Goal: Task Accomplishment & Management: Use online tool/utility

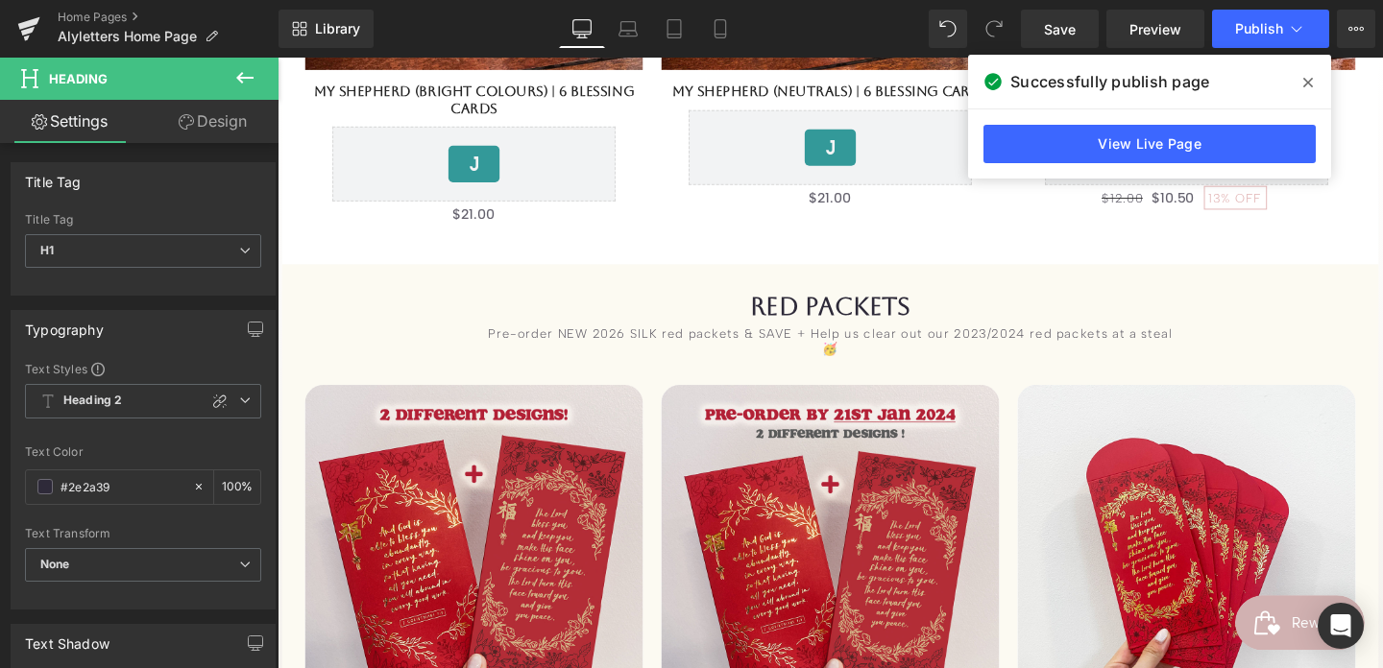
scroll to position [1177, 0]
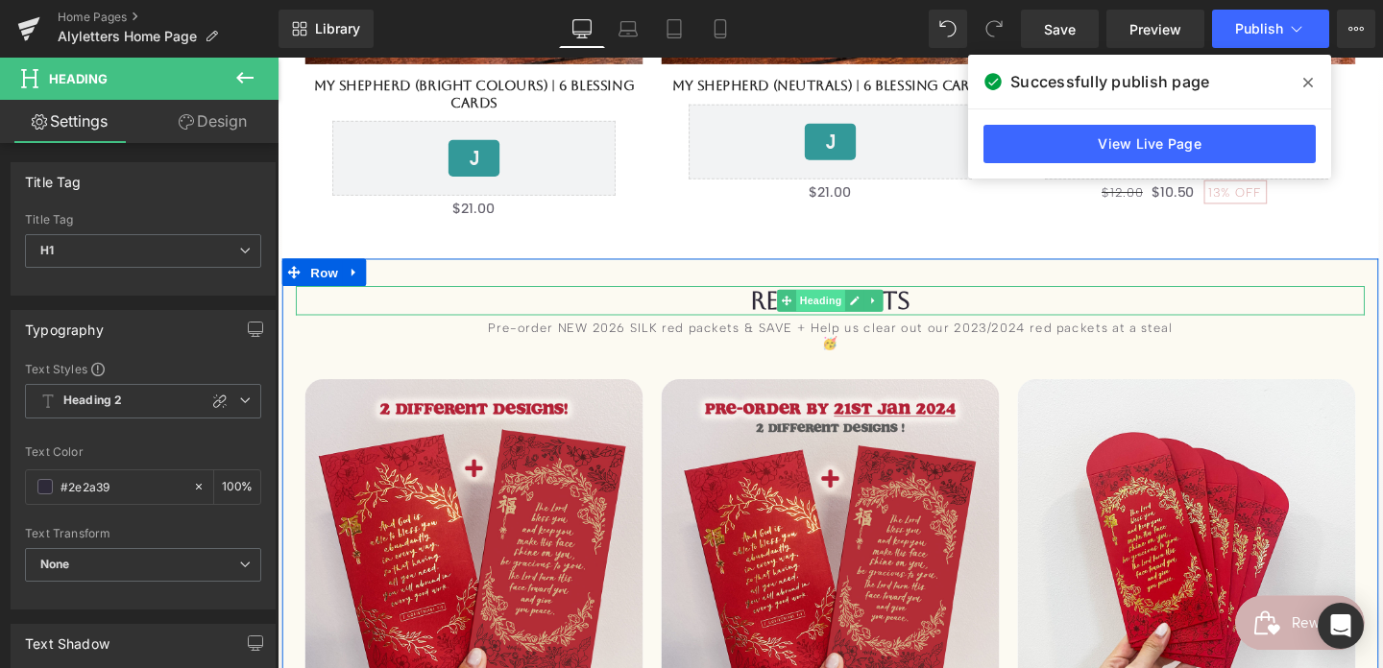
click at [830, 314] on span "Heading" at bounding box center [849, 313] width 52 height 23
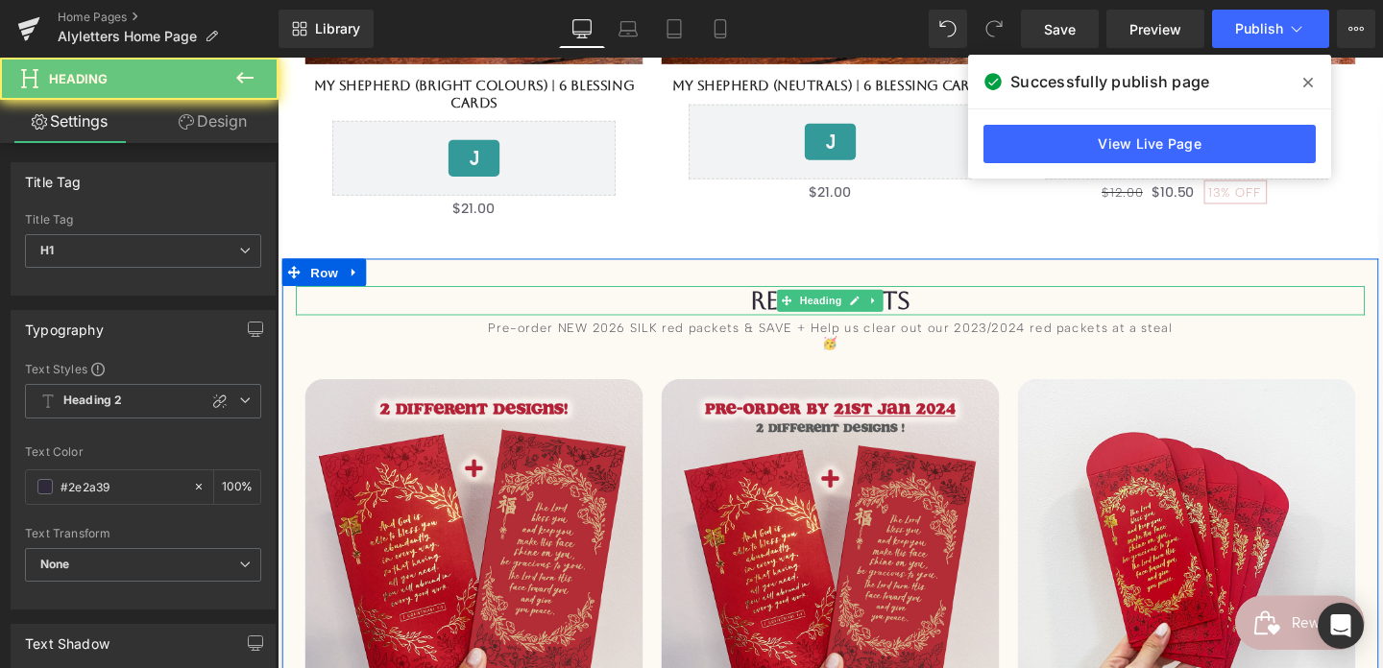
click at [762, 310] on h1 "RED PACKETS" at bounding box center [859, 313] width 1124 height 31
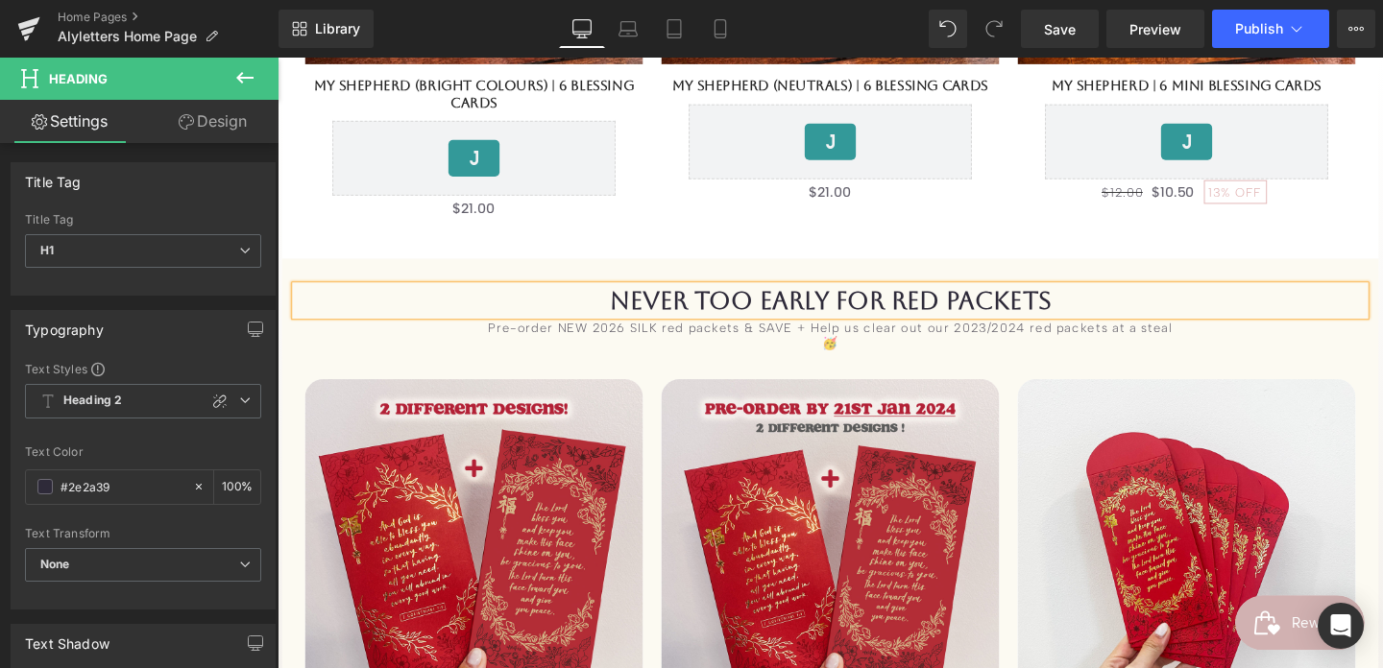
click at [1145, 315] on h1 "never too early for RED PACKETS" at bounding box center [859, 313] width 1124 height 31
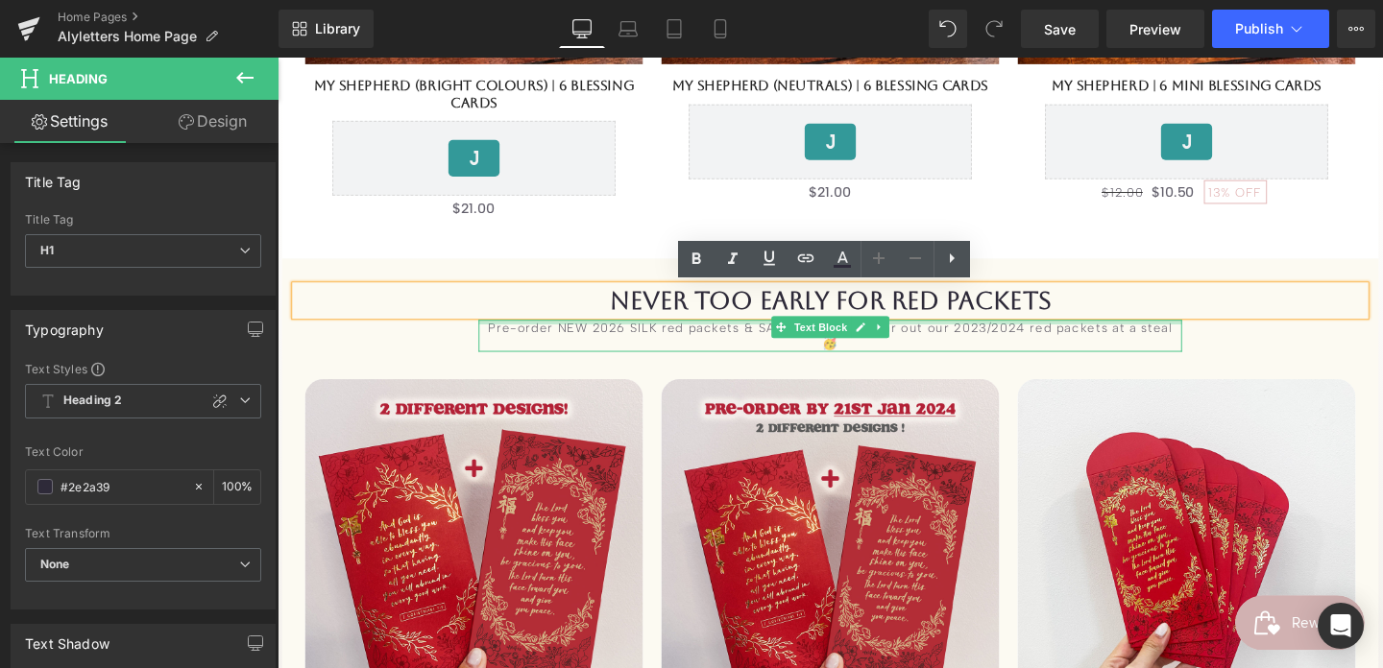
click at [606, 335] on div "Pre-order NEW 2026 SILK red packets & SAVE + Help us clear out our 2023/2024 re…" at bounding box center [858, 350] width 739 height 34
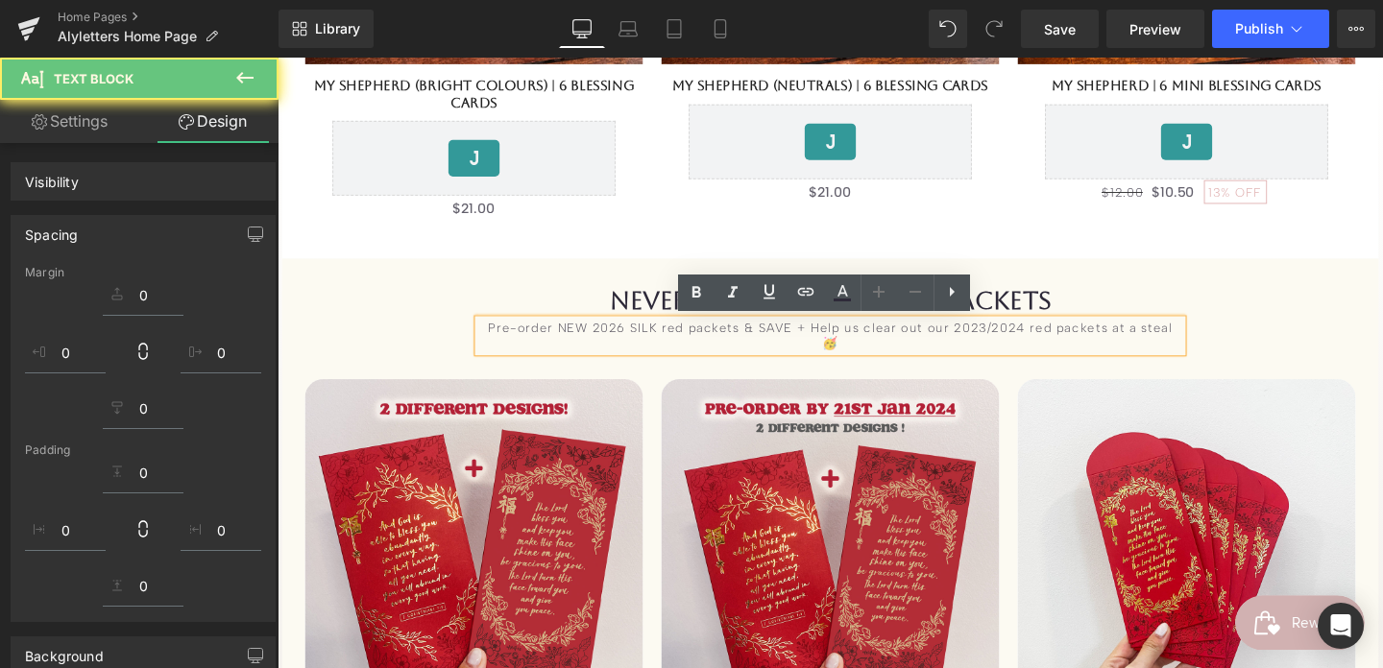
click at [504, 357] on div "Sale Off 2200 %" at bounding box center [859, 651] width 1124 height 589
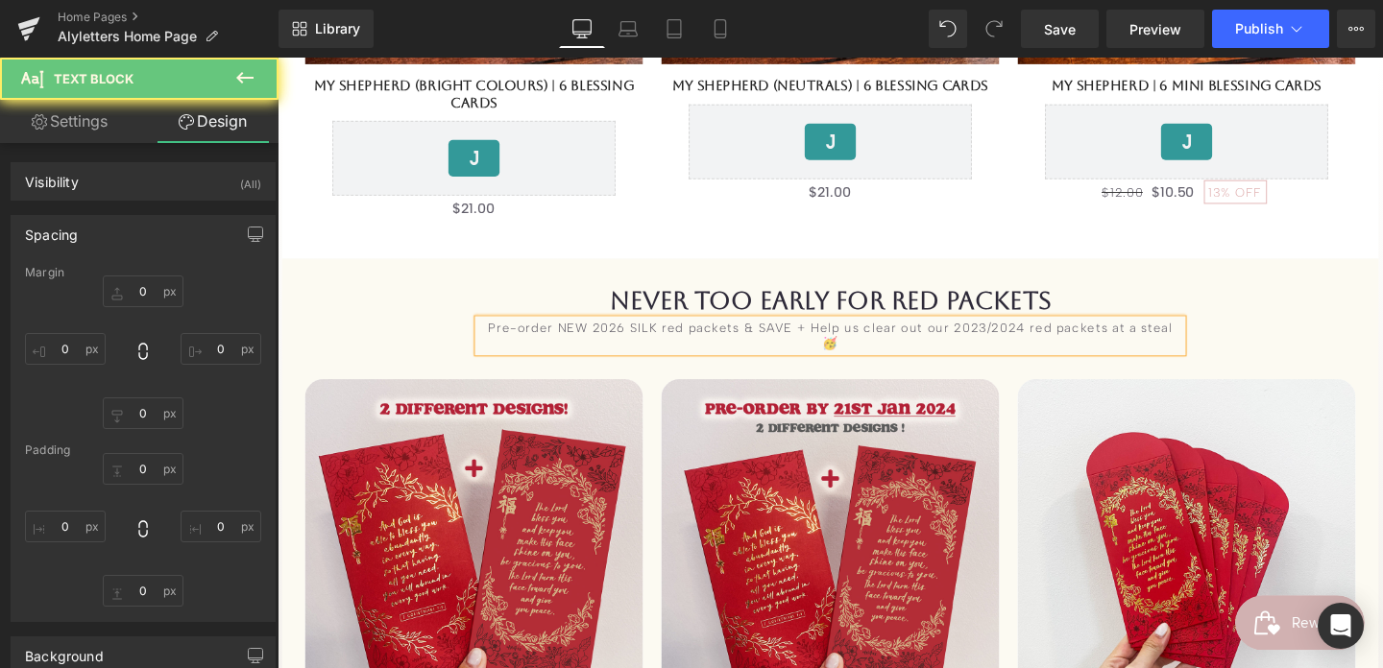
type input "5"
type input "200"
type input "0"
type input "200"
type input "0"
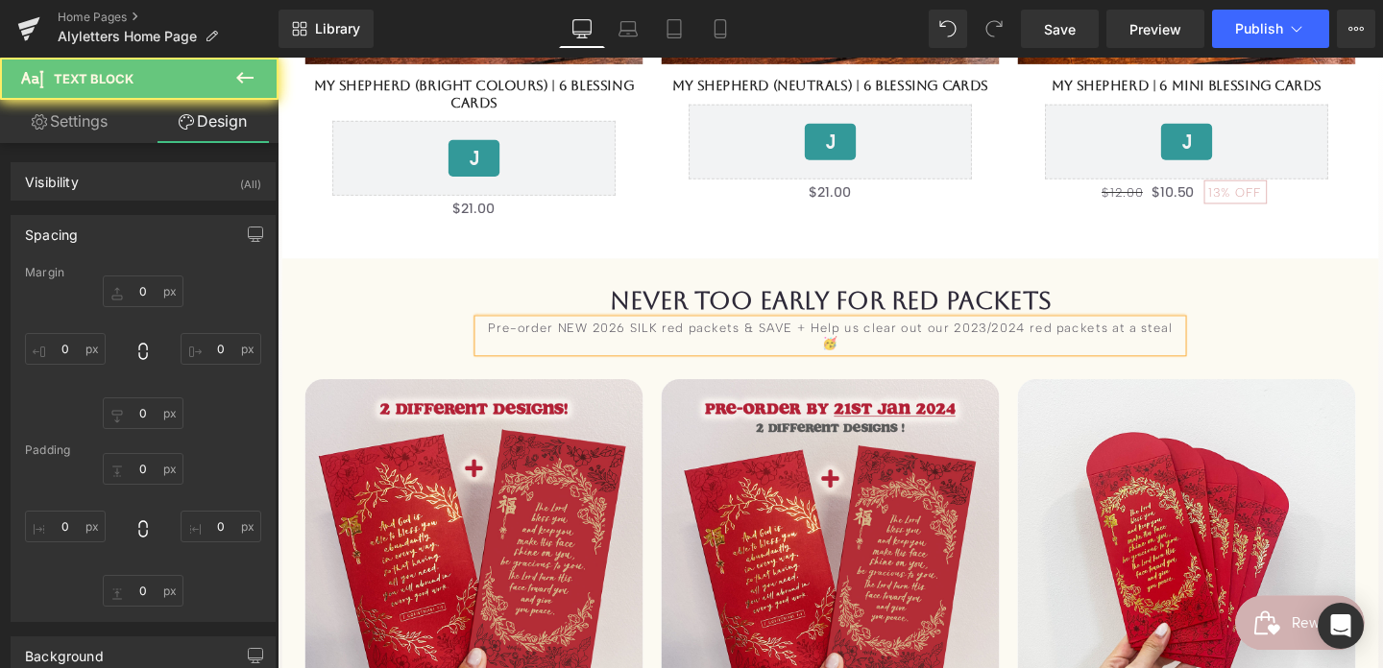
type input "0"
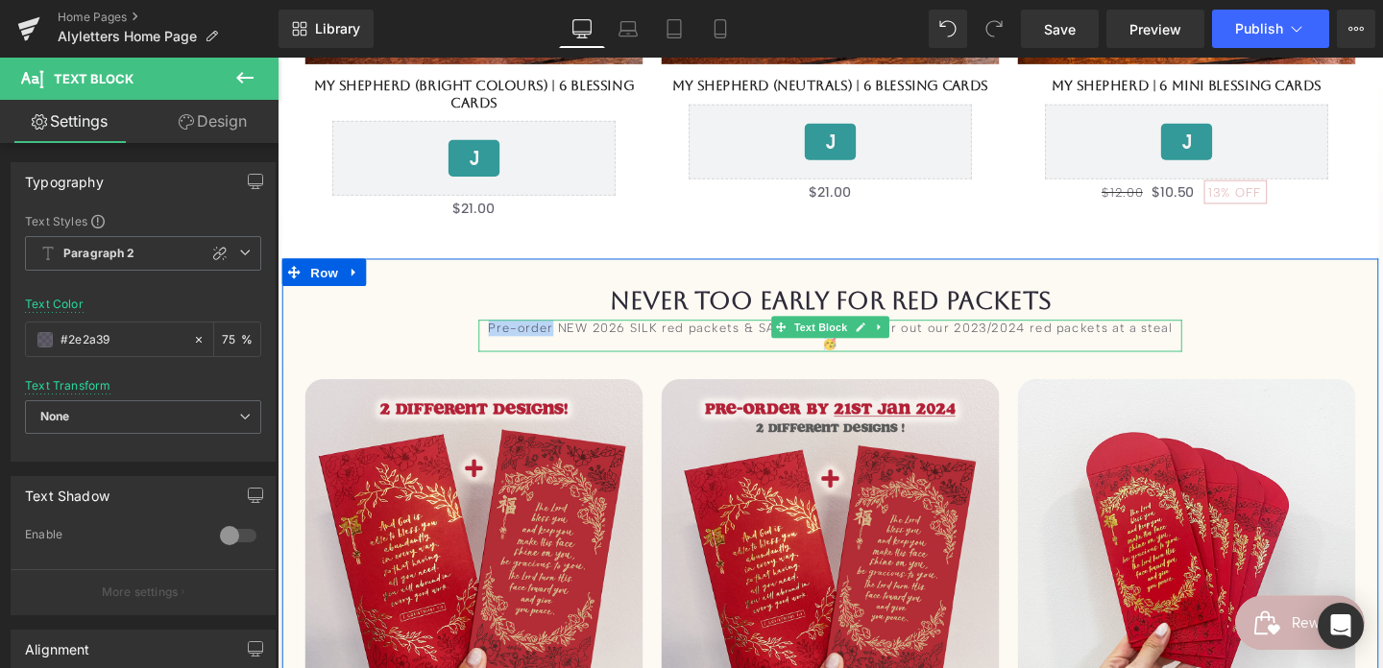
drag, startPoint x: 524, startPoint y: 335, endPoint x: 564, endPoint y: 333, distance: 39.4
click at [561, 335] on div "Pre-order NEW 2026 SILK red packets & SAVE + Help us clear out our 2023/2024 re…" at bounding box center [858, 350] width 739 height 34
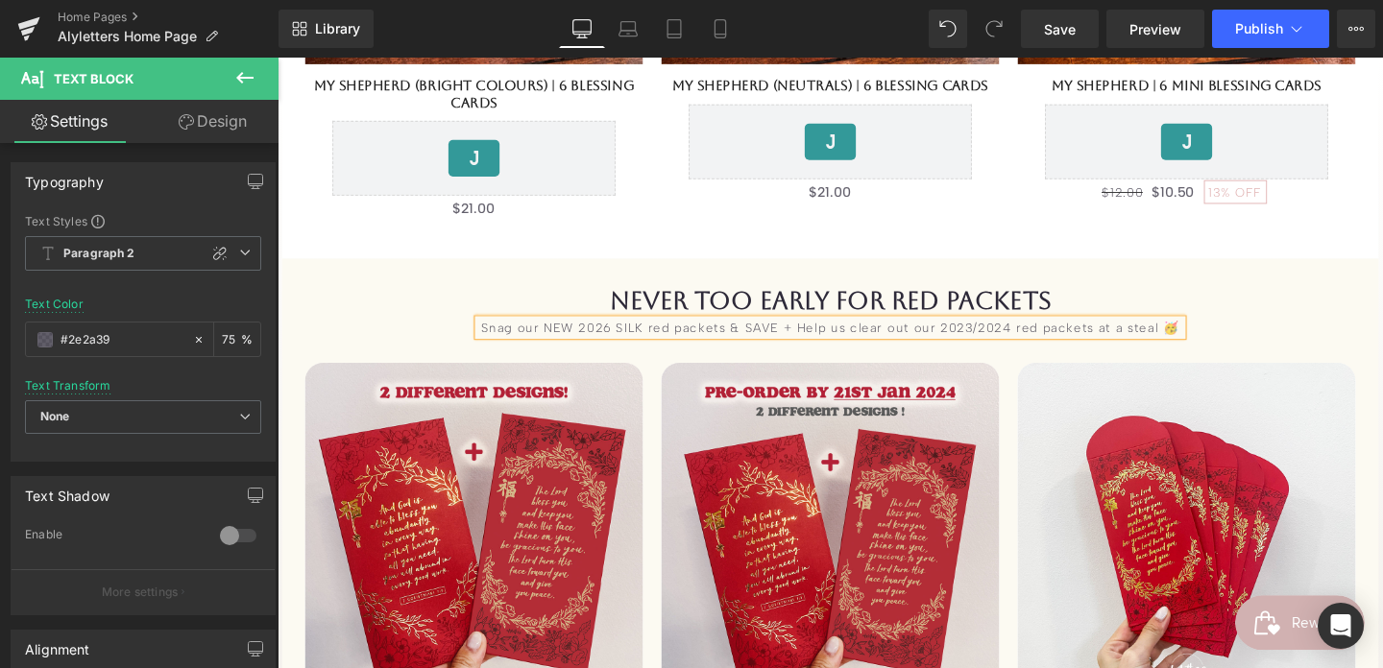
click at [680, 335] on div "Snag our NEW 2026 SILK red packets & SAVE + Help us clear out our 2023/2024 red…" at bounding box center [858, 341] width 739 height 17
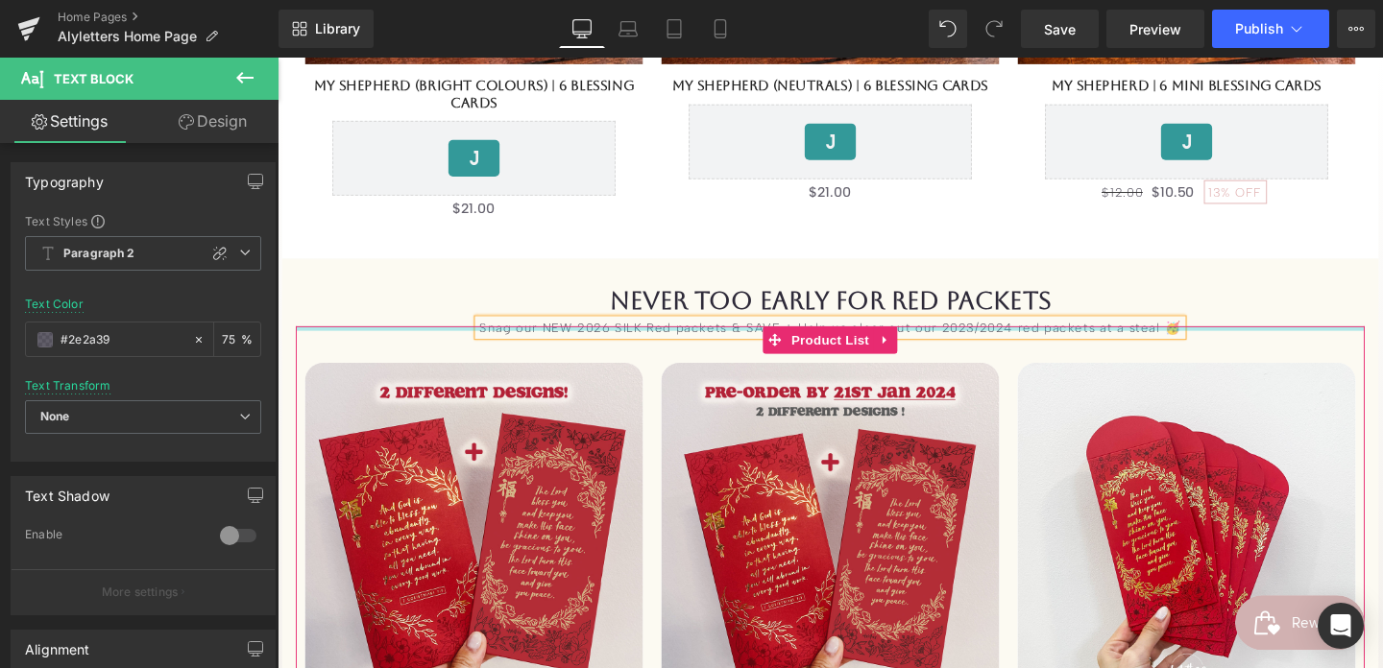
click at [708, 340] on div at bounding box center [859, 342] width 1124 height 5
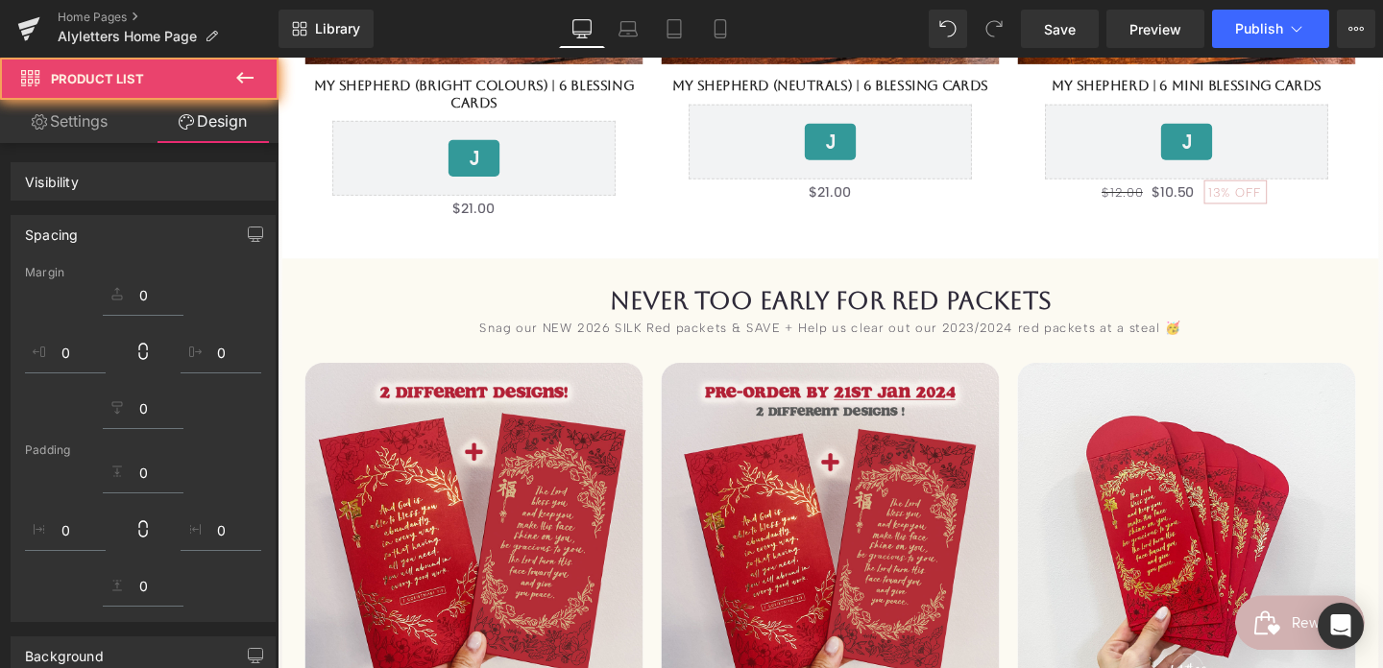
click at [706, 336] on div "Snag our NEW 2026 SILK Red packets & SAVE + Help us clear out our 2023/2024 red…" at bounding box center [858, 341] width 739 height 17
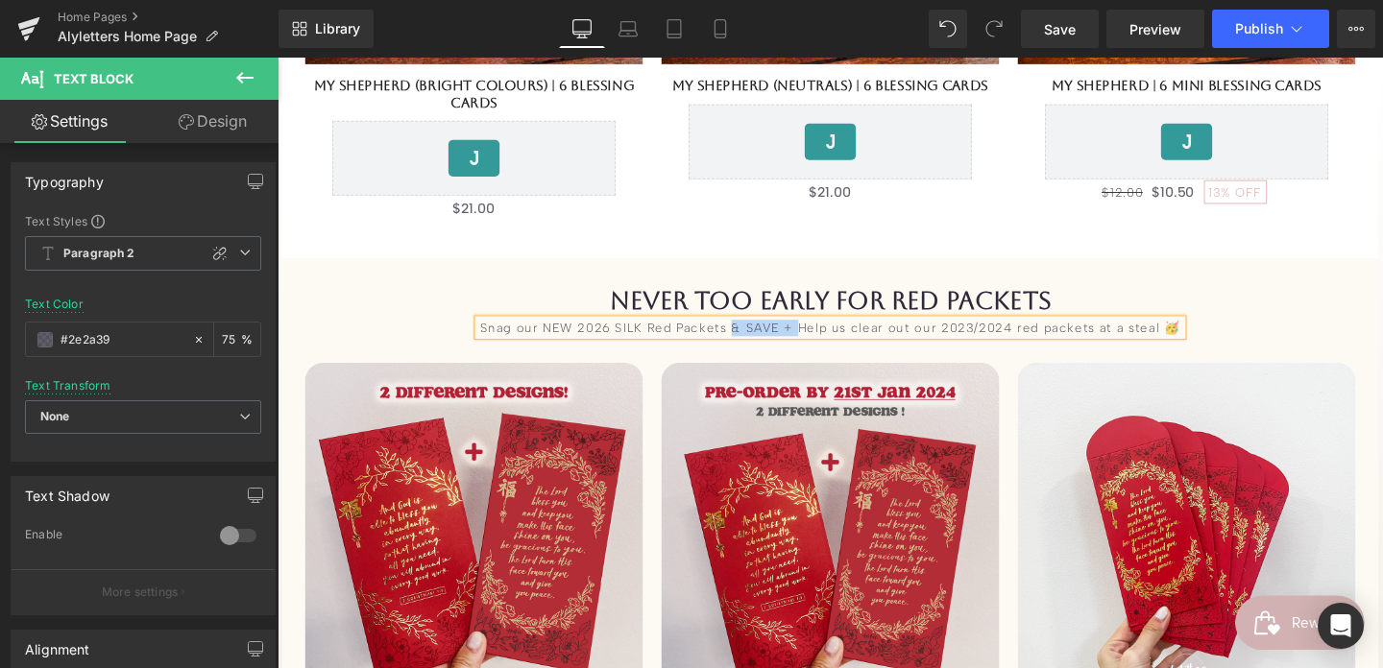
drag, startPoint x: 758, startPoint y: 333, endPoint x: 824, endPoint y: 335, distance: 66.3
click at [825, 335] on div "Snag our NEW 2026 SILK Red Packets & SAVE + Help us clear out our 2023/2024 red…" at bounding box center [858, 341] width 739 height 17
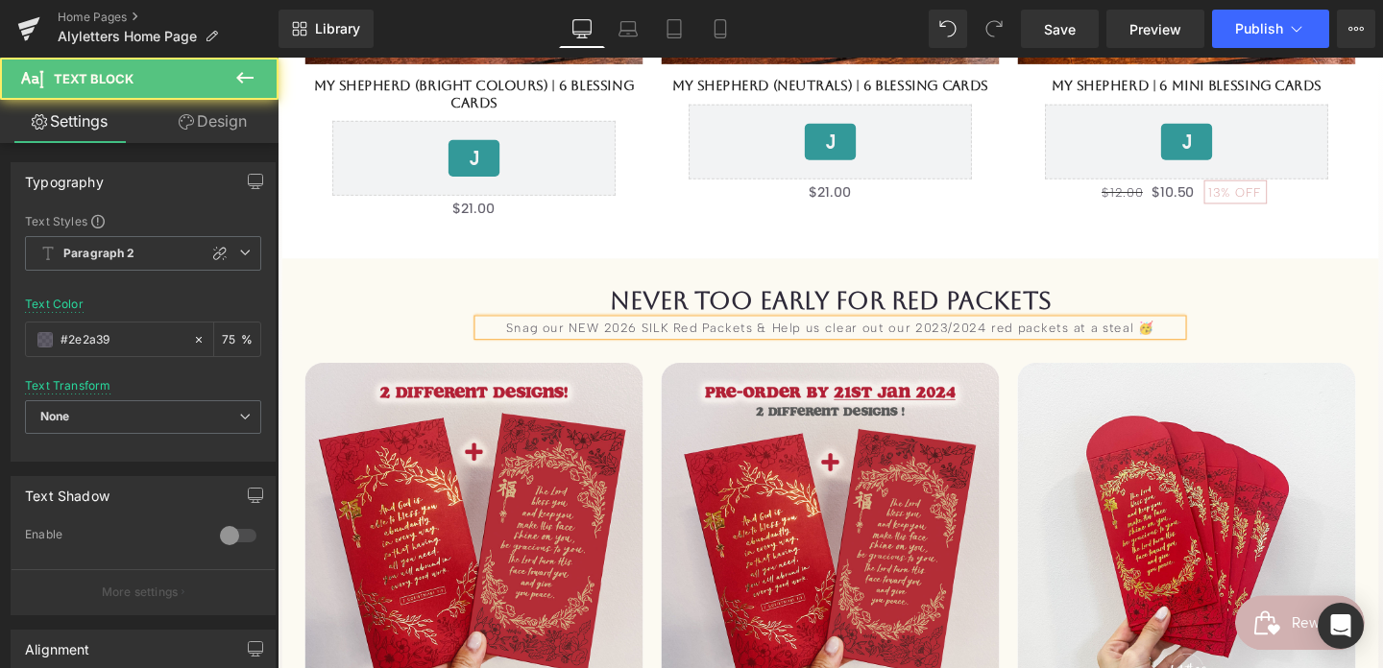
drag, startPoint x: 1030, startPoint y: 336, endPoint x: 1099, endPoint y: 338, distance: 68.2
click at [1099, 338] on div "Snag our NEW 2026 SILK Red Packets & Help us clear out our 2023/2024 red packet…" at bounding box center [858, 341] width 739 height 17
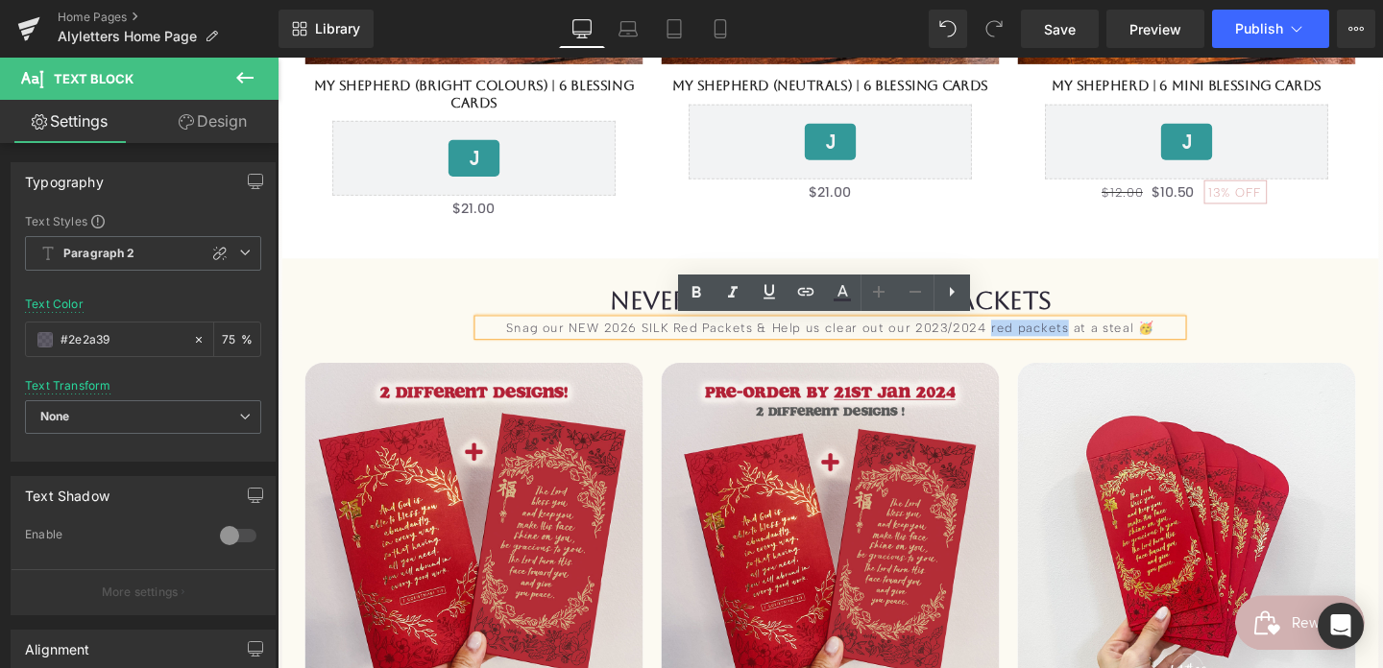
drag, startPoint x: 1106, startPoint y: 337, endPoint x: 1028, endPoint y: 337, distance: 78.7
click at [1028, 337] on div "Snag our NEW 2026 SILK Red Packets & Help us clear out our 2023/2024 red packet…" at bounding box center [858, 341] width 739 height 17
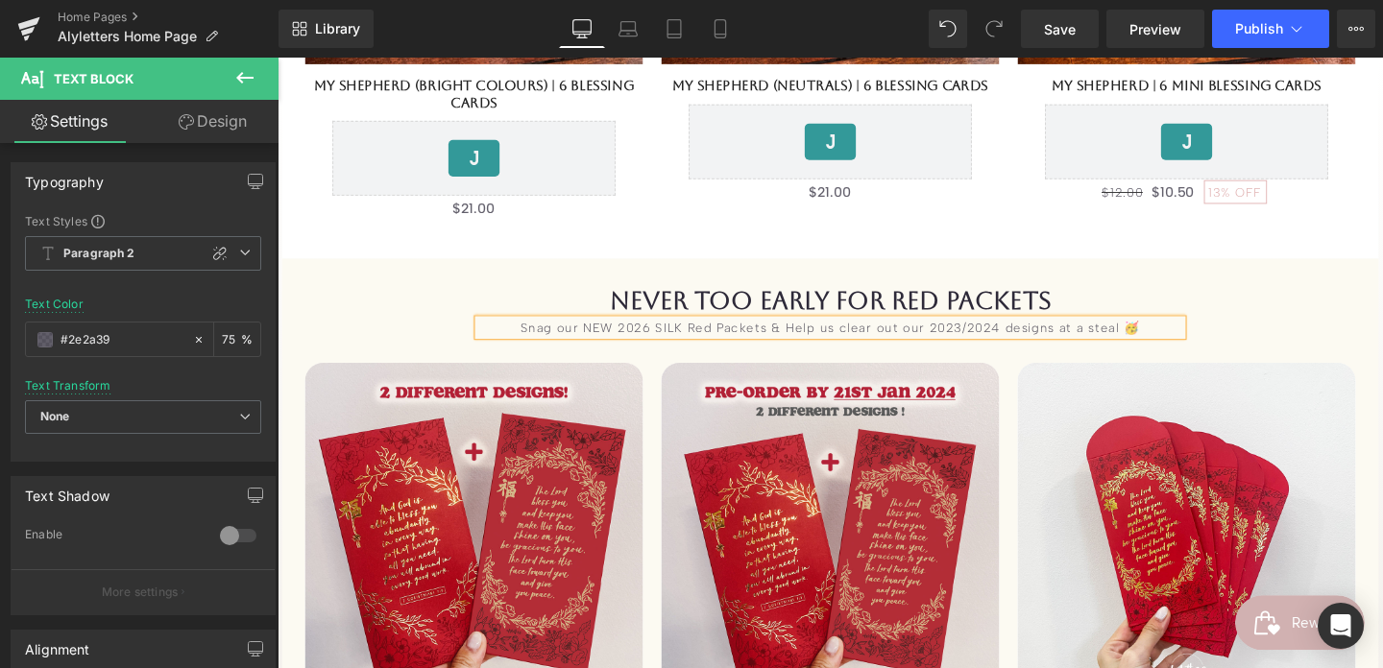
drag, startPoint x: 792, startPoint y: 337, endPoint x: 832, endPoint y: 343, distance: 39.8
click at [792, 337] on div "Snag our NEW 2026 SILK Red Packets & Help us clear out our 2023/2024 designs at…" at bounding box center [858, 341] width 739 height 17
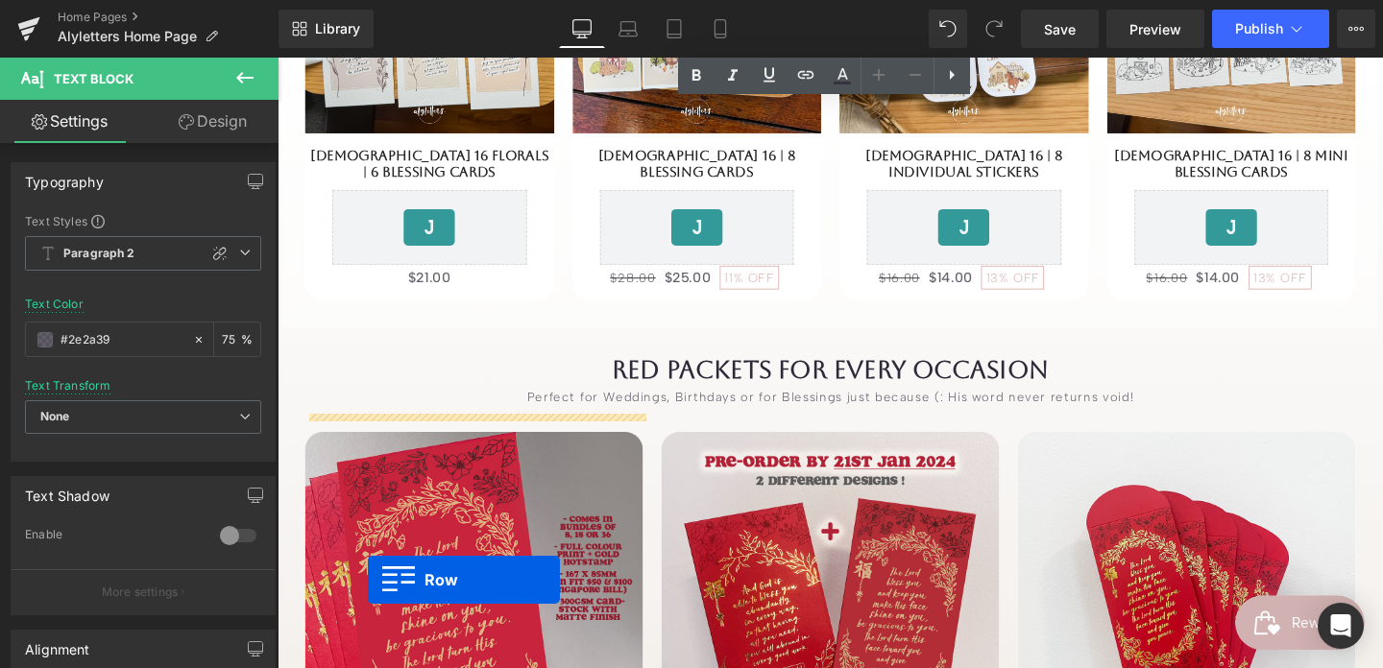
scroll to position [5479, 0]
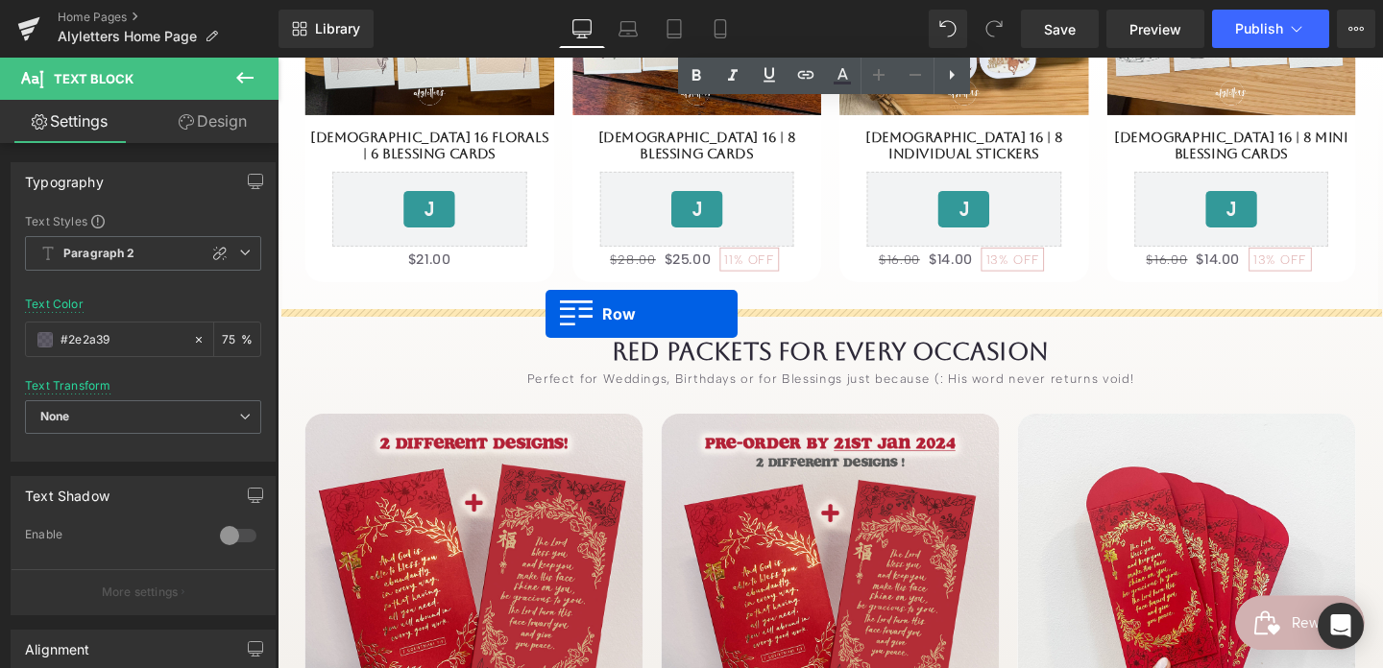
drag, startPoint x: 303, startPoint y: 549, endPoint x: 559, endPoint y: 327, distance: 338.3
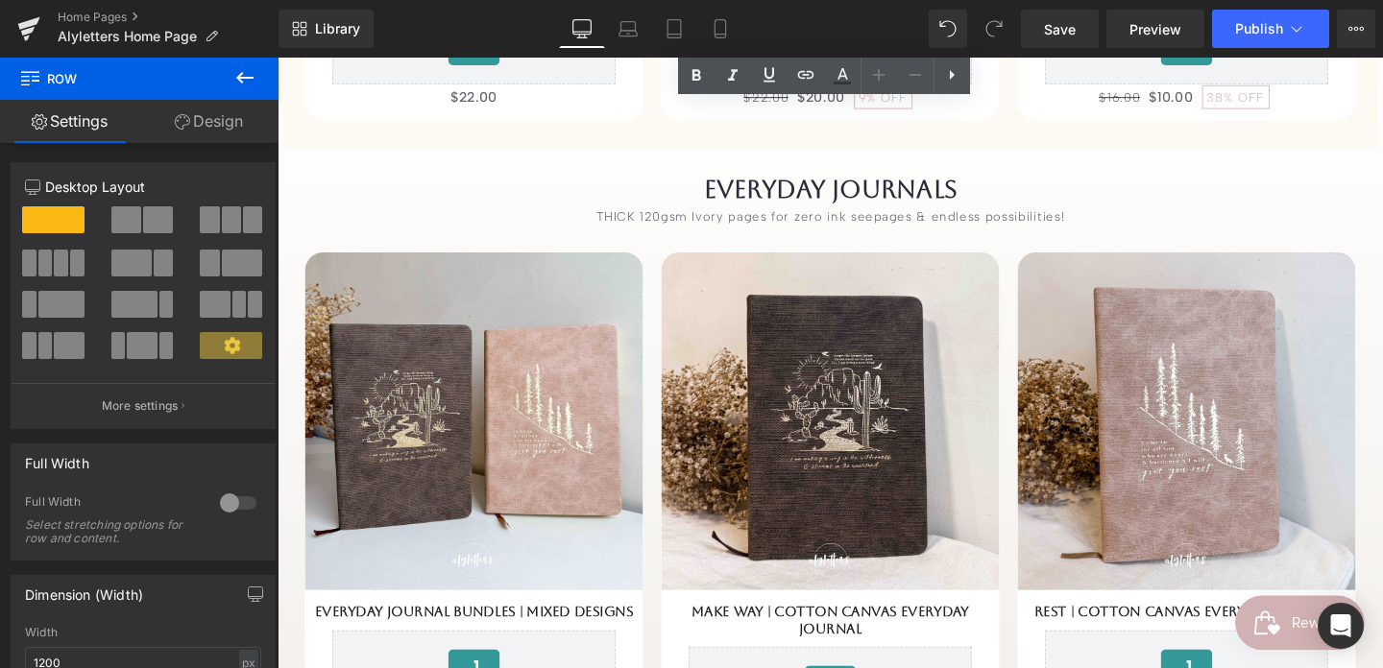
scroll to position [1927, 0]
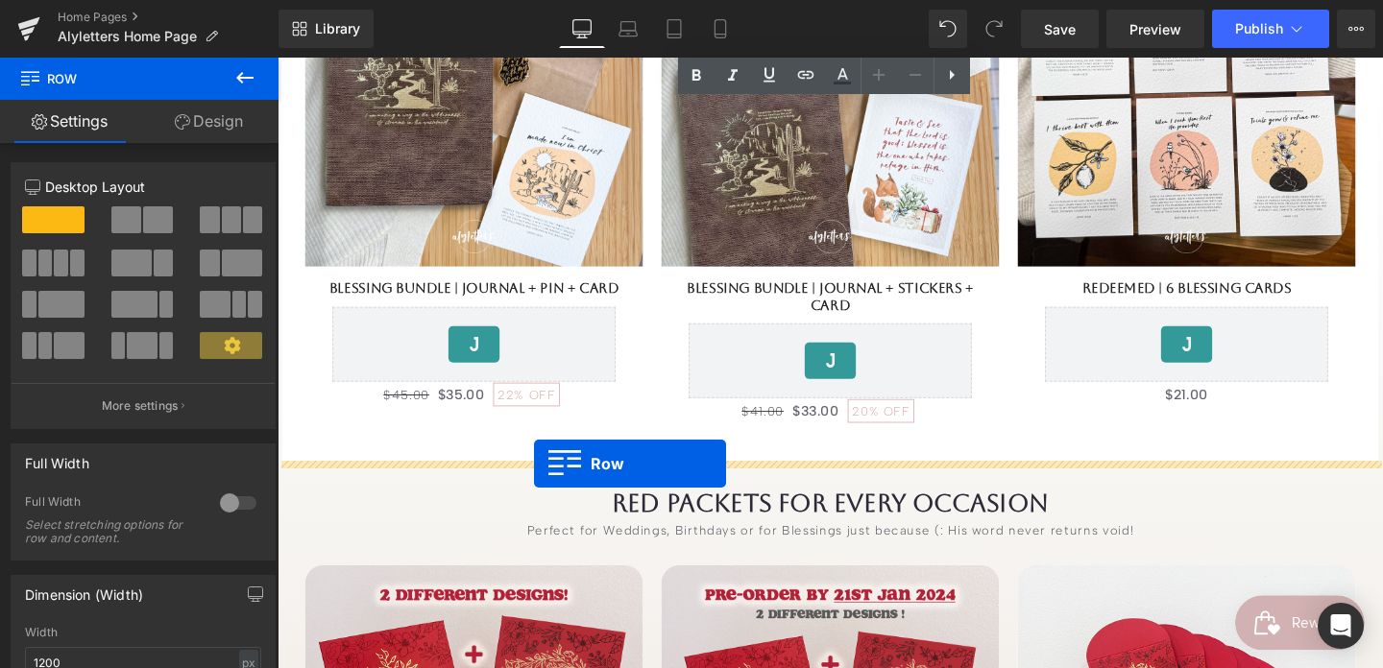
drag, startPoint x: 316, startPoint y: 232, endPoint x: 547, endPoint y: 488, distance: 344.7
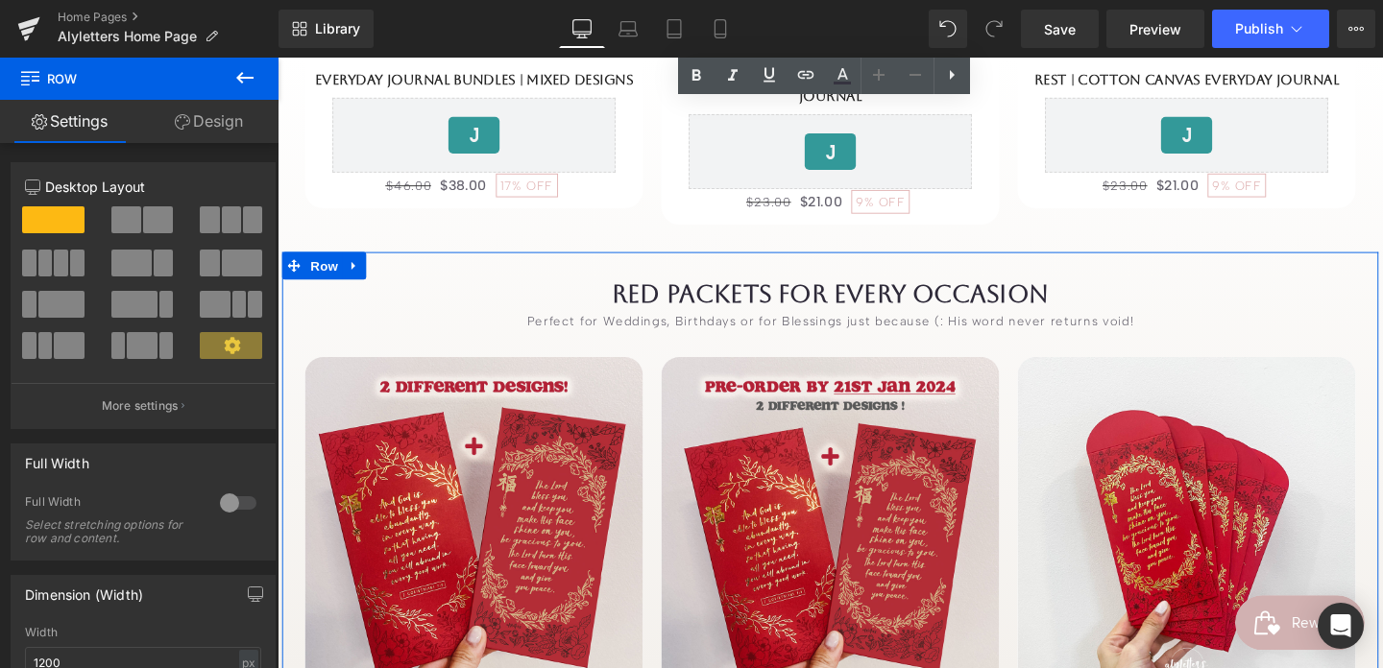
scroll to position [6159, 0]
click at [363, 278] on link at bounding box center [358, 277] width 25 height 29
click at [409, 279] on icon at bounding box center [407, 277] width 13 height 13
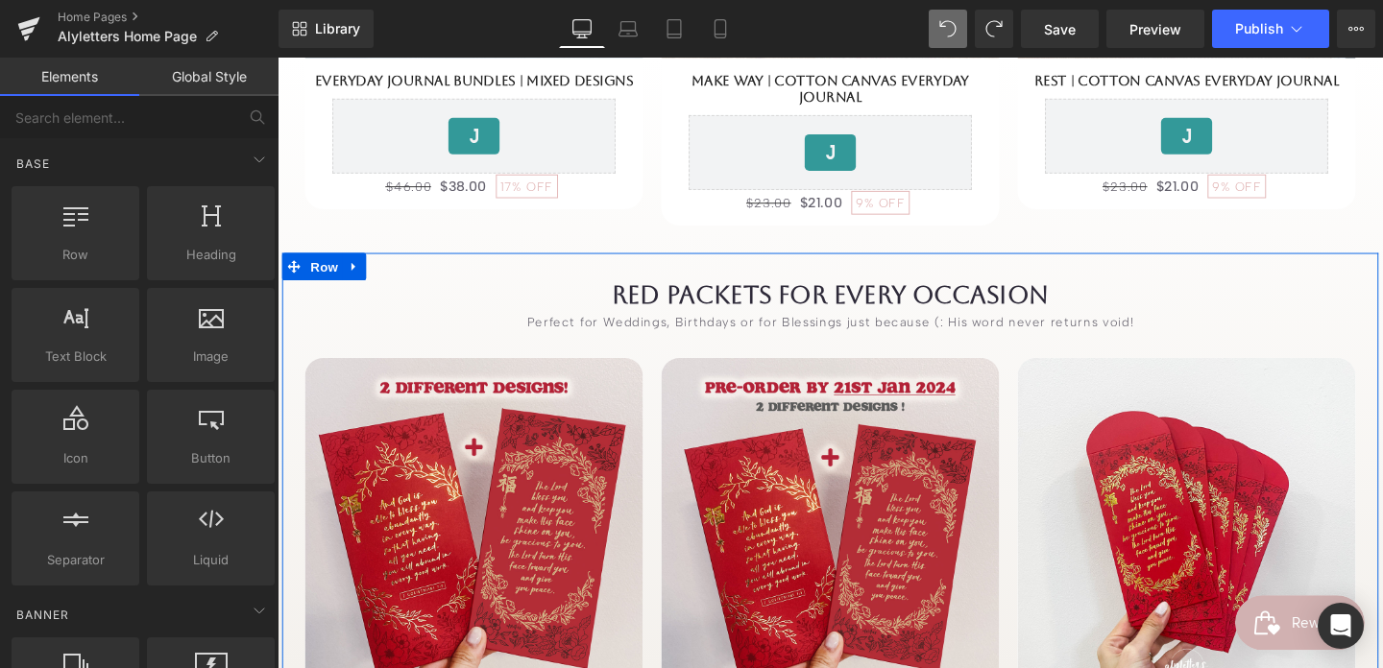
click at [278, 58] on div at bounding box center [278, 58] width 0 height 0
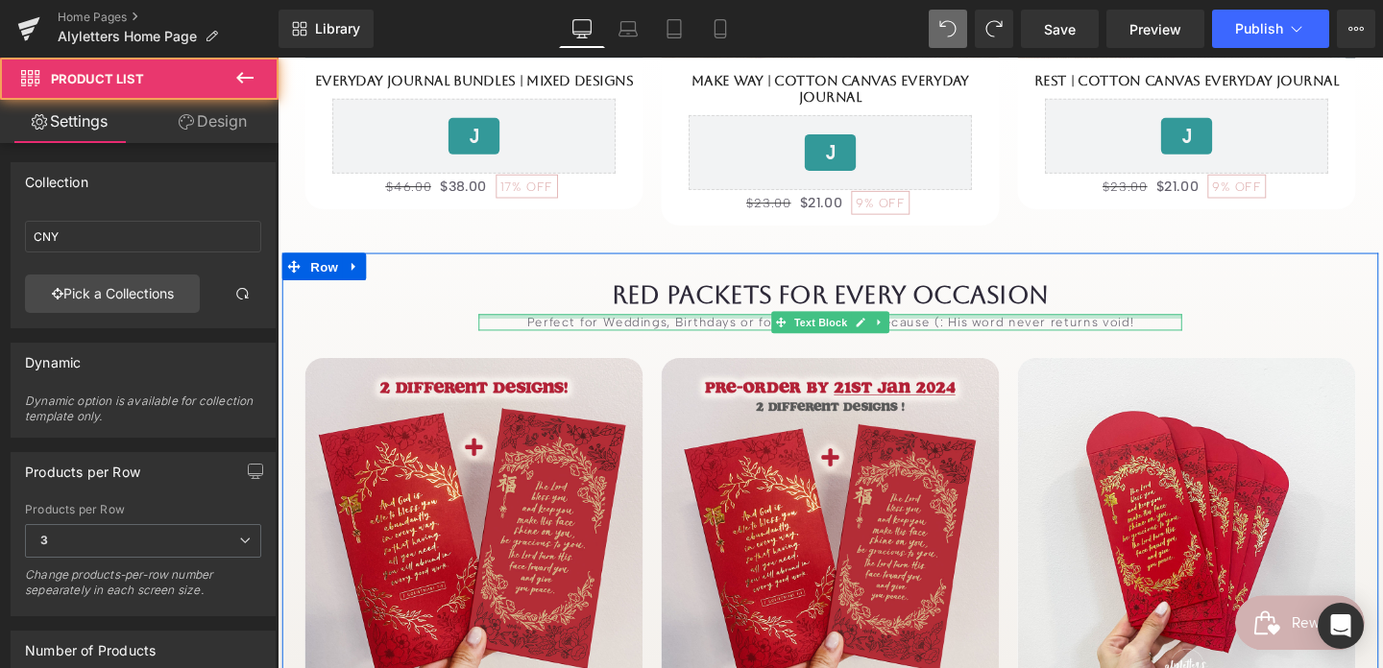
click at [610, 330] on div "Perfect for Weddings, Birthdays or for Blessings just because (: His word never…" at bounding box center [858, 335] width 739 height 17
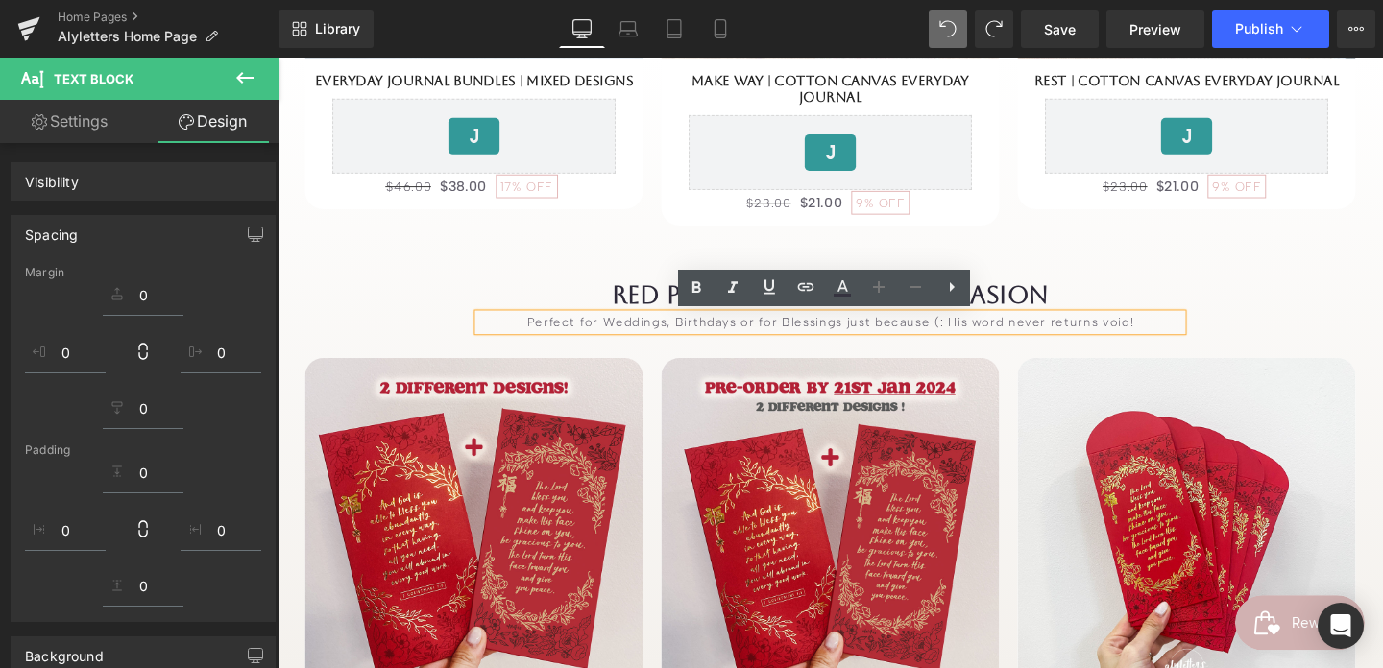
click at [553, 333] on div "Perfect for Weddings, Birthdays or for Blessings just because (: His word never…" at bounding box center [858, 335] width 739 height 17
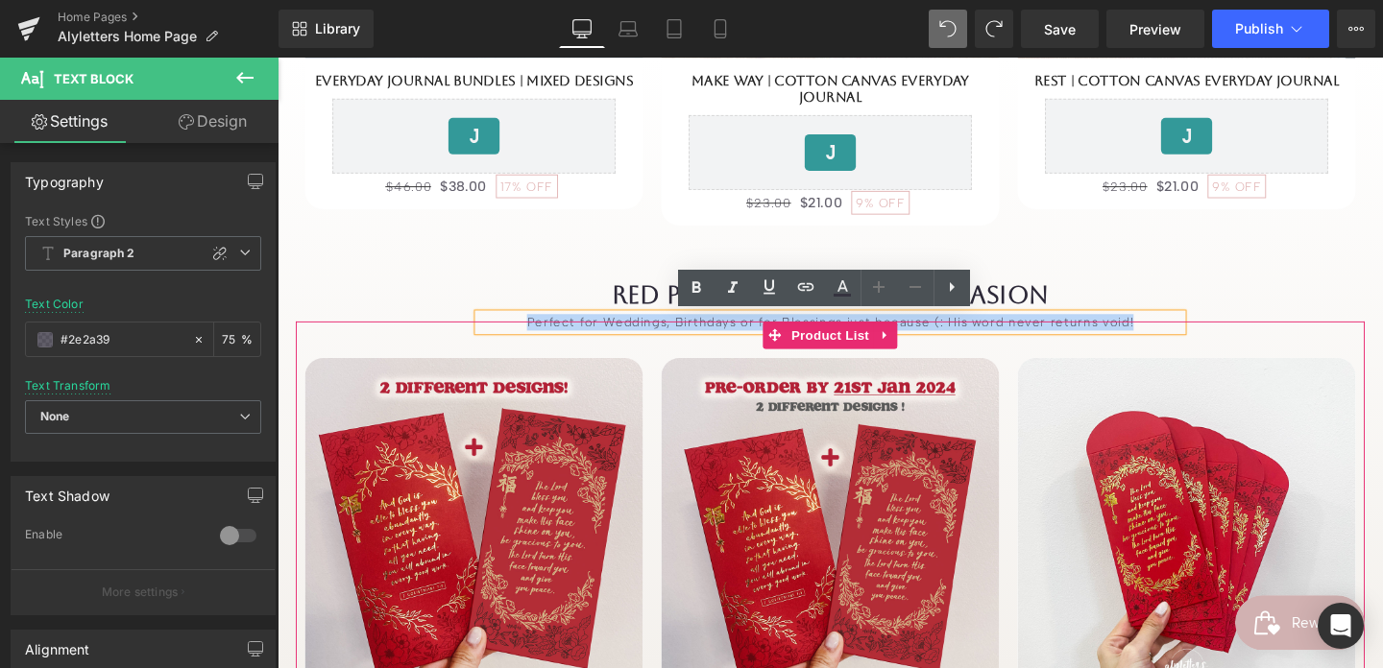
drag, startPoint x: 544, startPoint y: 333, endPoint x: 1194, endPoint y: 349, distance: 649.3
click at [1194, 349] on div "Red packets for every occasion Heading Perfect for Weddings, Birthdays or for B…" at bounding box center [858, 607] width 1152 height 631
copy div "Perfect for Weddings, Birthdays or for Blessings just because (: His word never…"
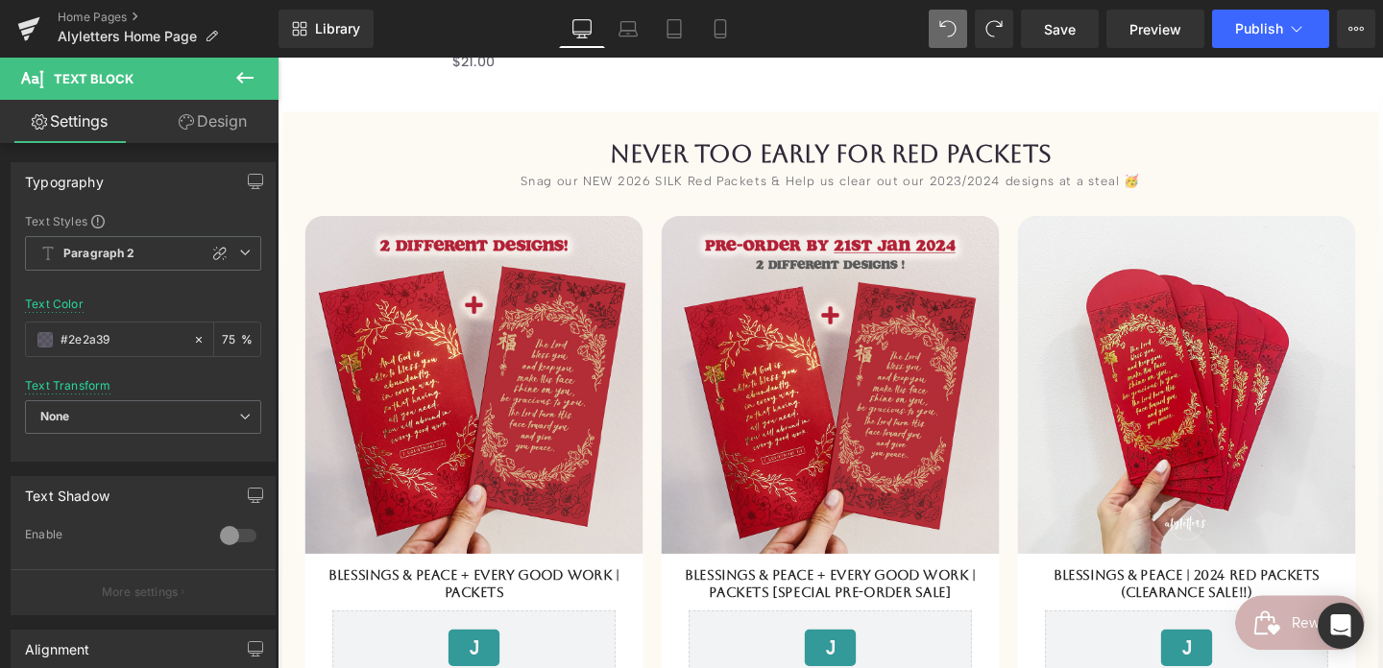
scroll to position [1328, 0]
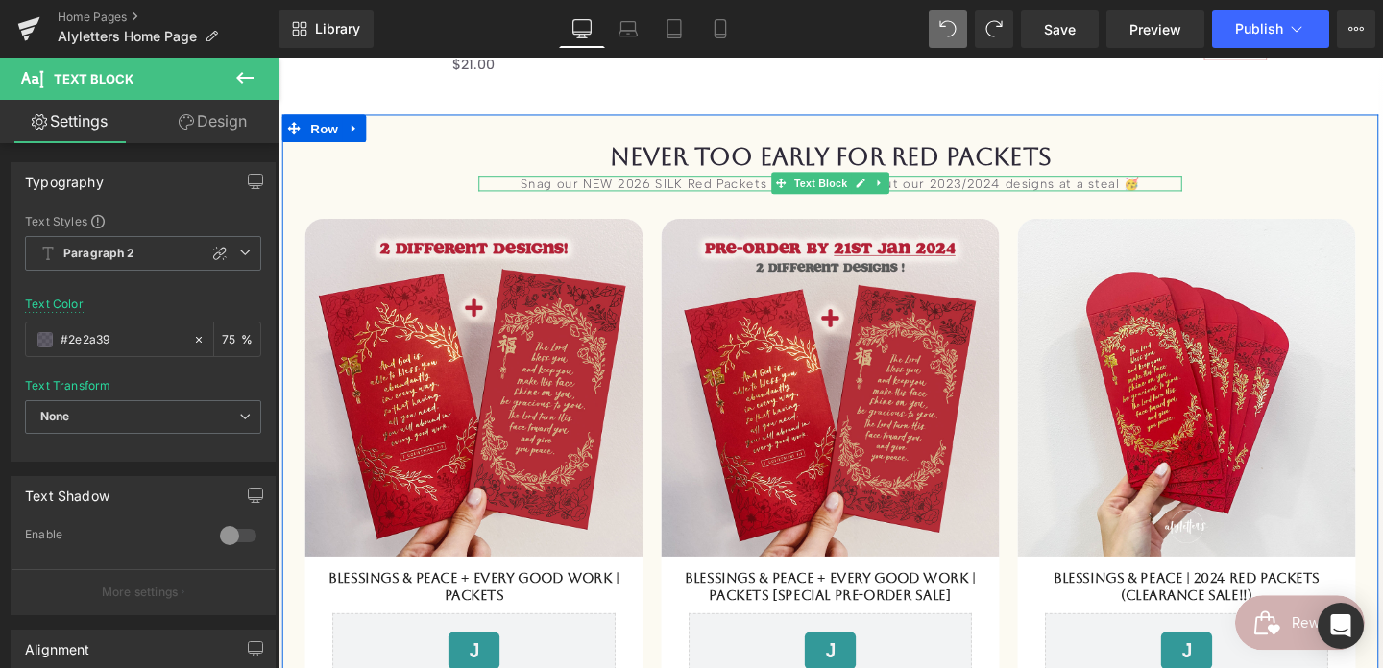
click at [1171, 184] on div "Snag our NEW 2026 SILK Red Packets & Help us clear out our 2023/2024 designs at…" at bounding box center [858, 190] width 739 height 17
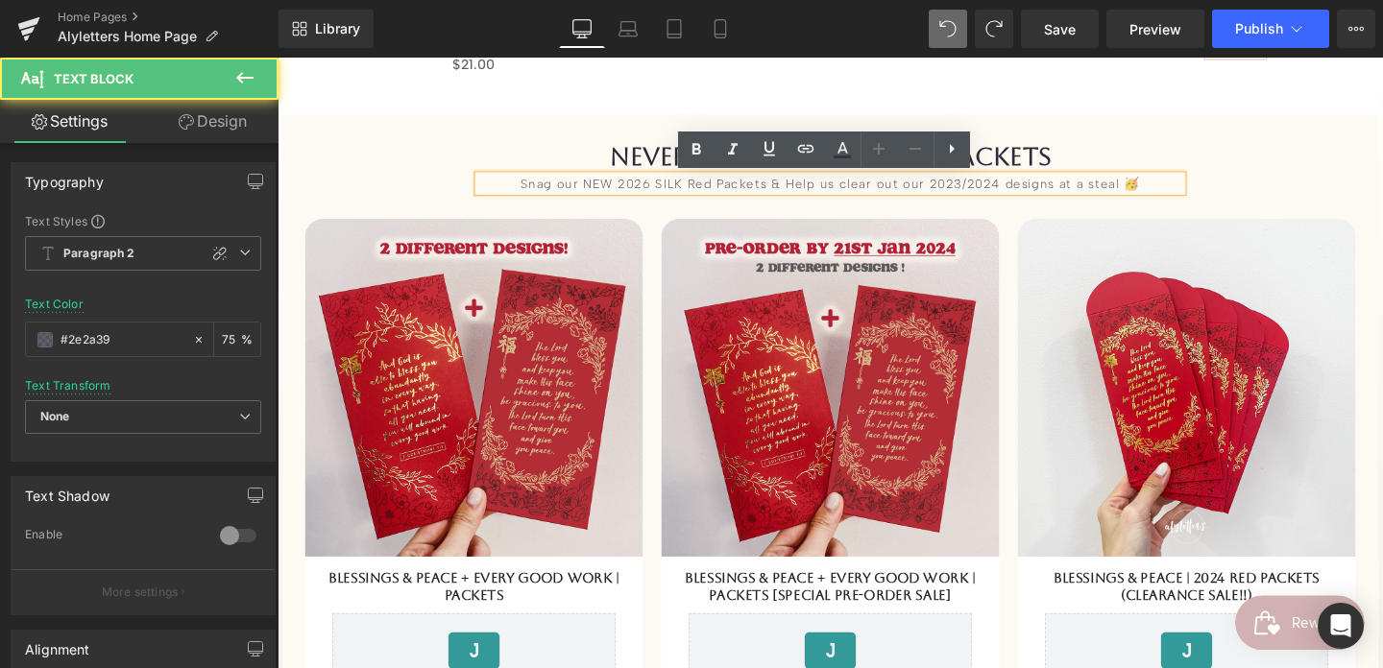
click at [1186, 182] on div "Snag our NEW 2026 SILK Red Packets & Help us clear out our 2023/2024 designs at…" at bounding box center [858, 190] width 739 height 17
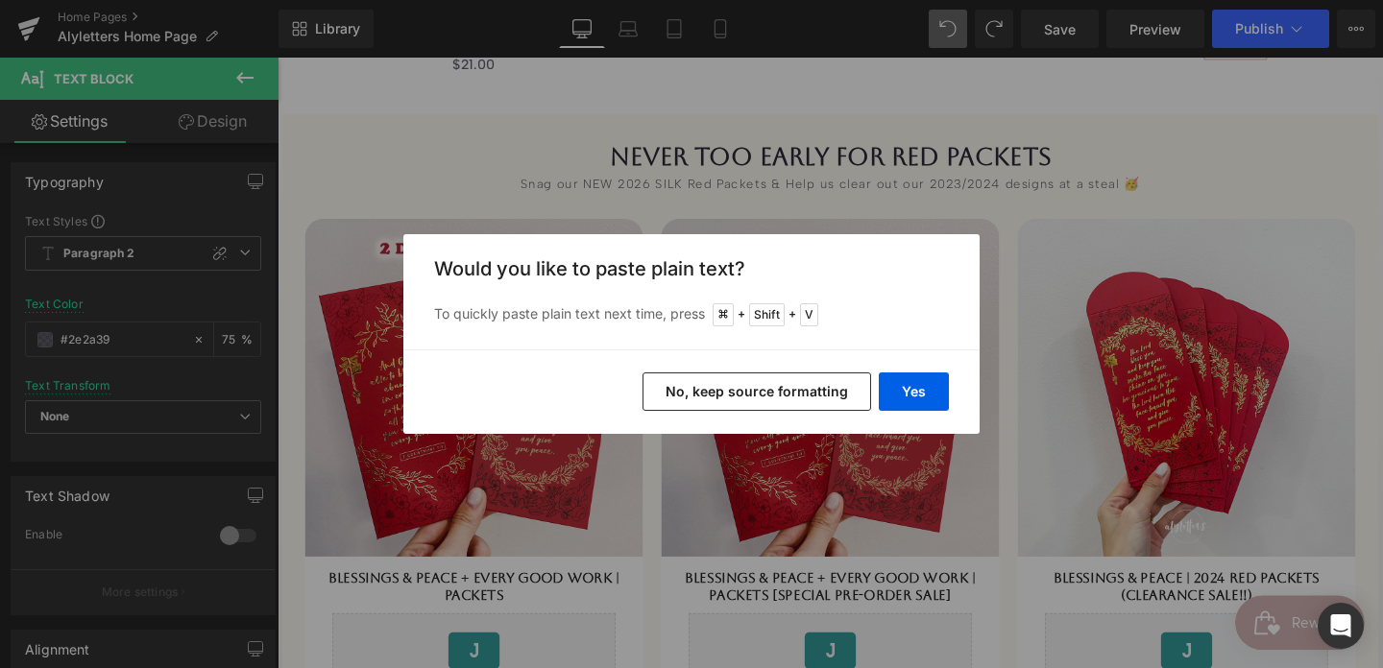
click at [855, 385] on button "No, keep source formatting" at bounding box center [756, 392] width 229 height 38
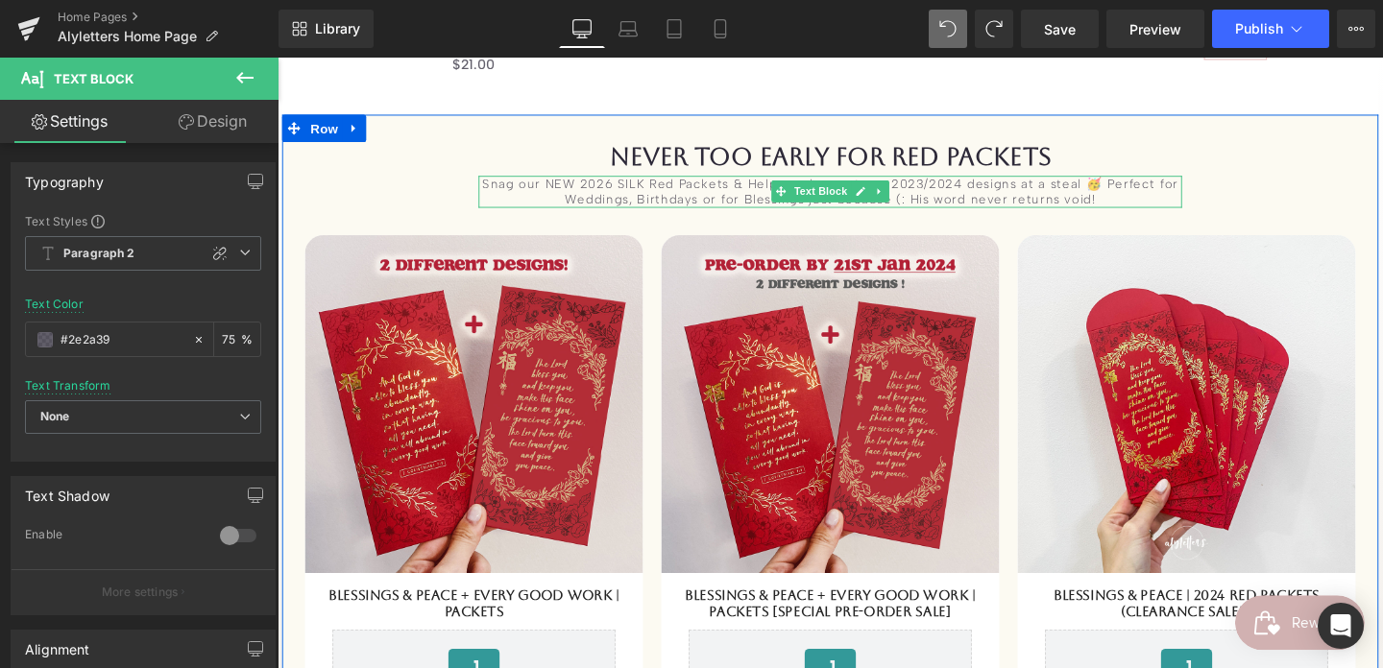
click at [1145, 189] on div "Snag our NEW 2026 SILK Red Packets & Help us clear out our 2023/2024 designs at…" at bounding box center [858, 199] width 739 height 34
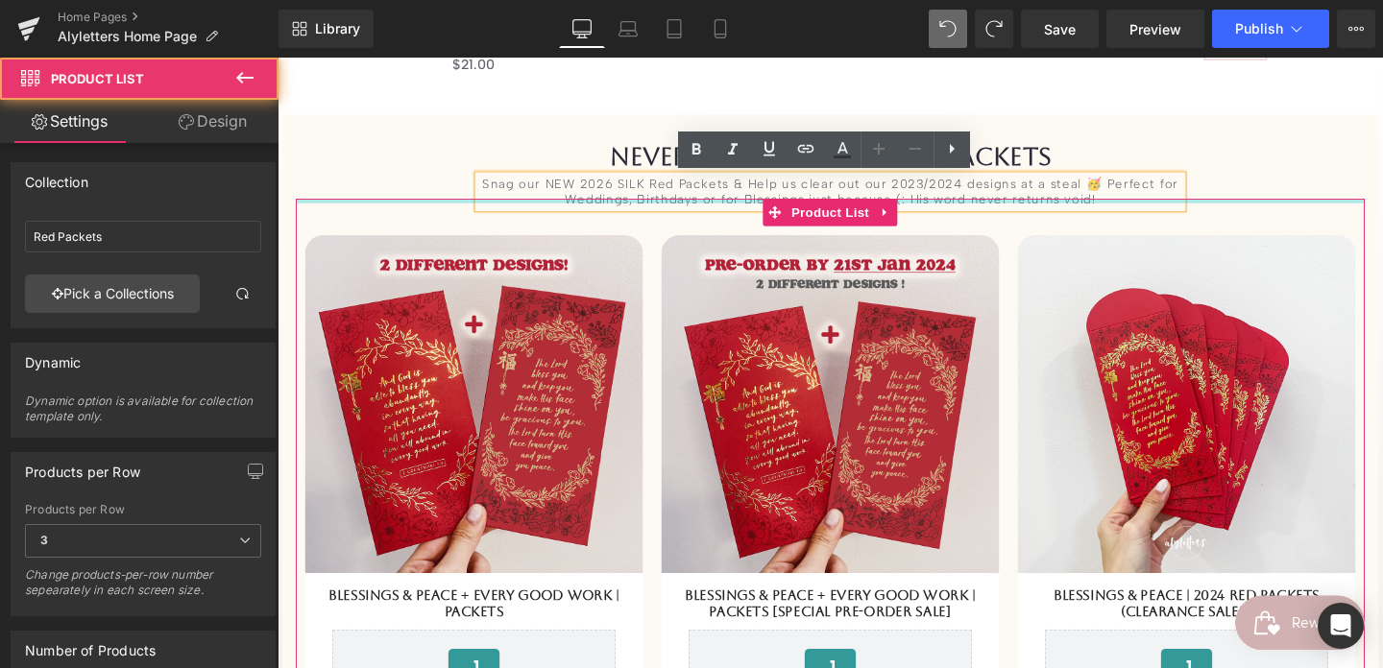
click at [1070, 203] on div "never too early for RED PACKETS Heading Snag our NEW 2026 SILK Red Packets & He…" at bounding box center [858, 471] width 1152 height 648
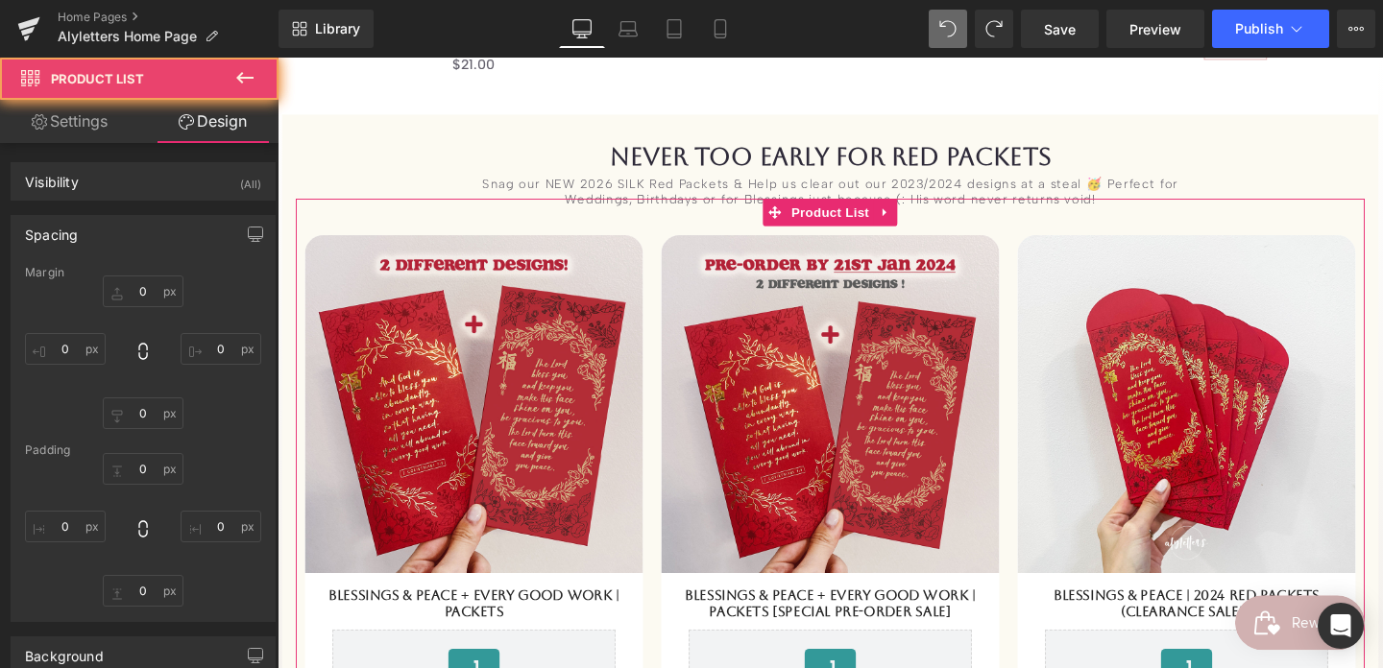
type input "-10"
type input "0"
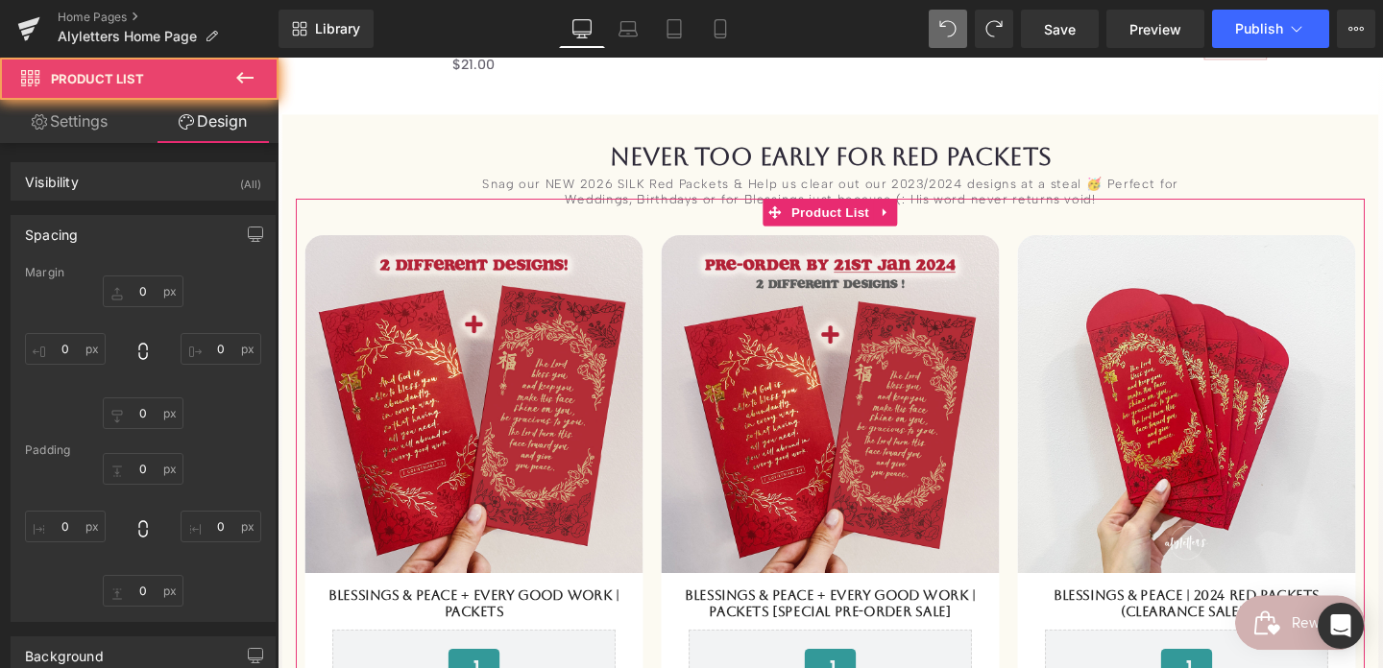
type input "0"
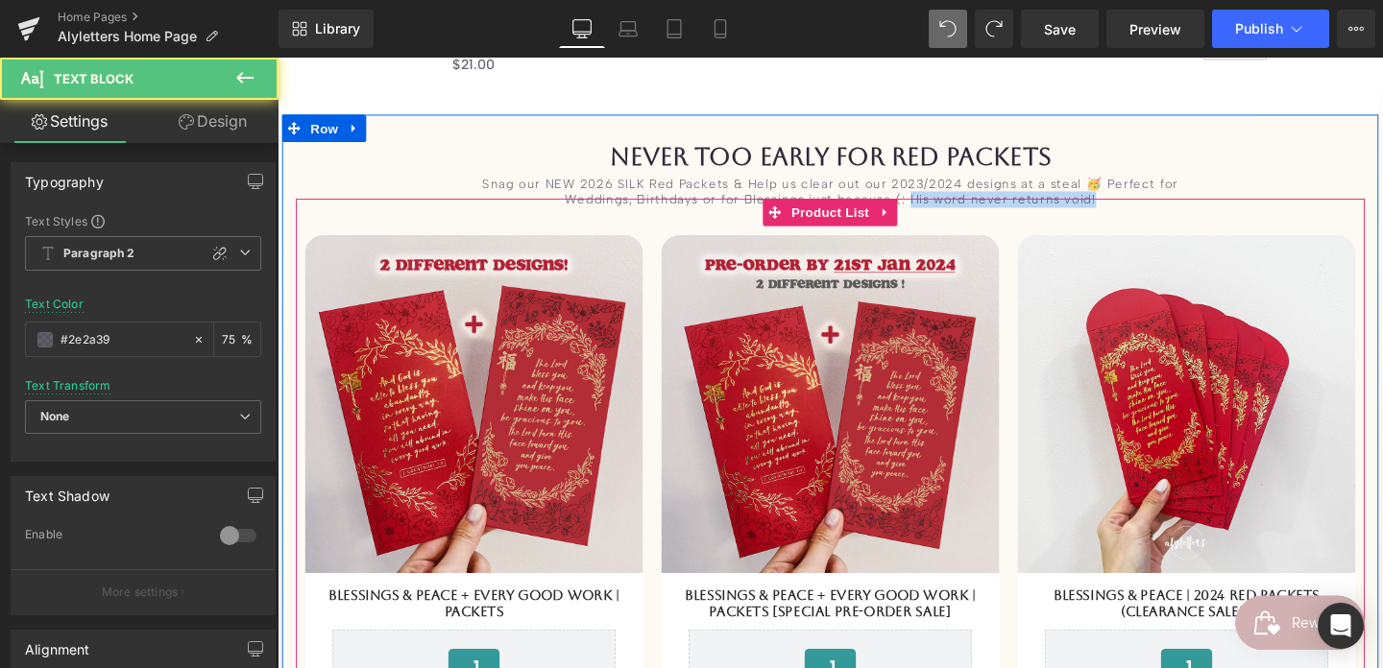
drag, startPoint x: 941, startPoint y: 201, endPoint x: 1135, endPoint y: 220, distance: 194.9
click at [1135, 220] on div "never too early for RED PACKETS Heading Snag our NEW 2026 SILK Red Packets & He…" at bounding box center [858, 471] width 1152 height 648
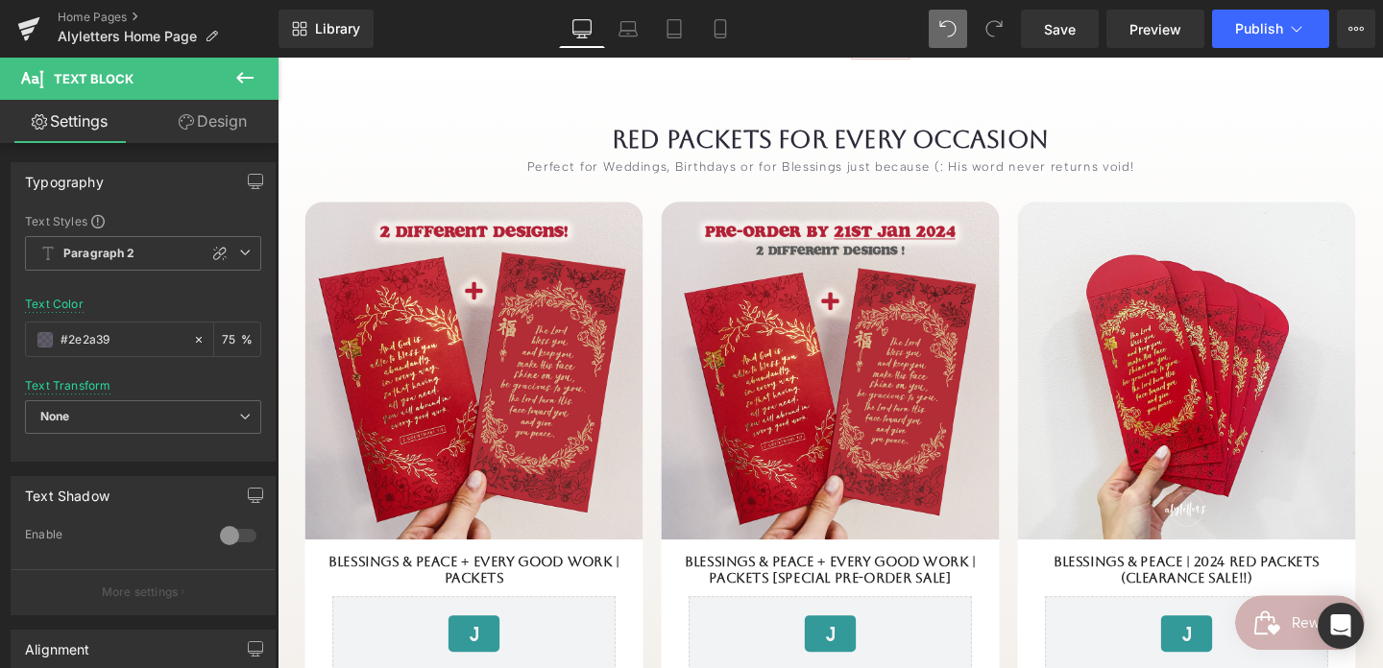
scroll to position [6331, 0]
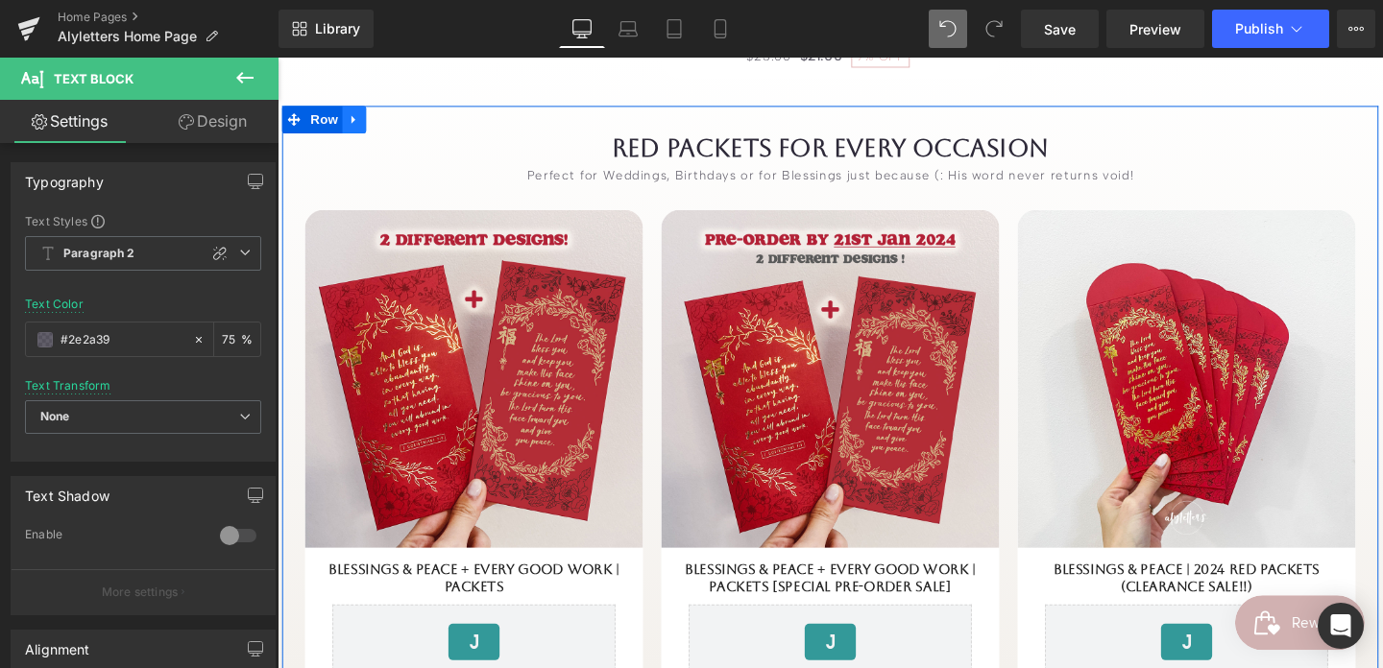
click at [365, 120] on link at bounding box center [358, 123] width 25 height 29
click at [401, 122] on icon at bounding box center [407, 122] width 13 height 13
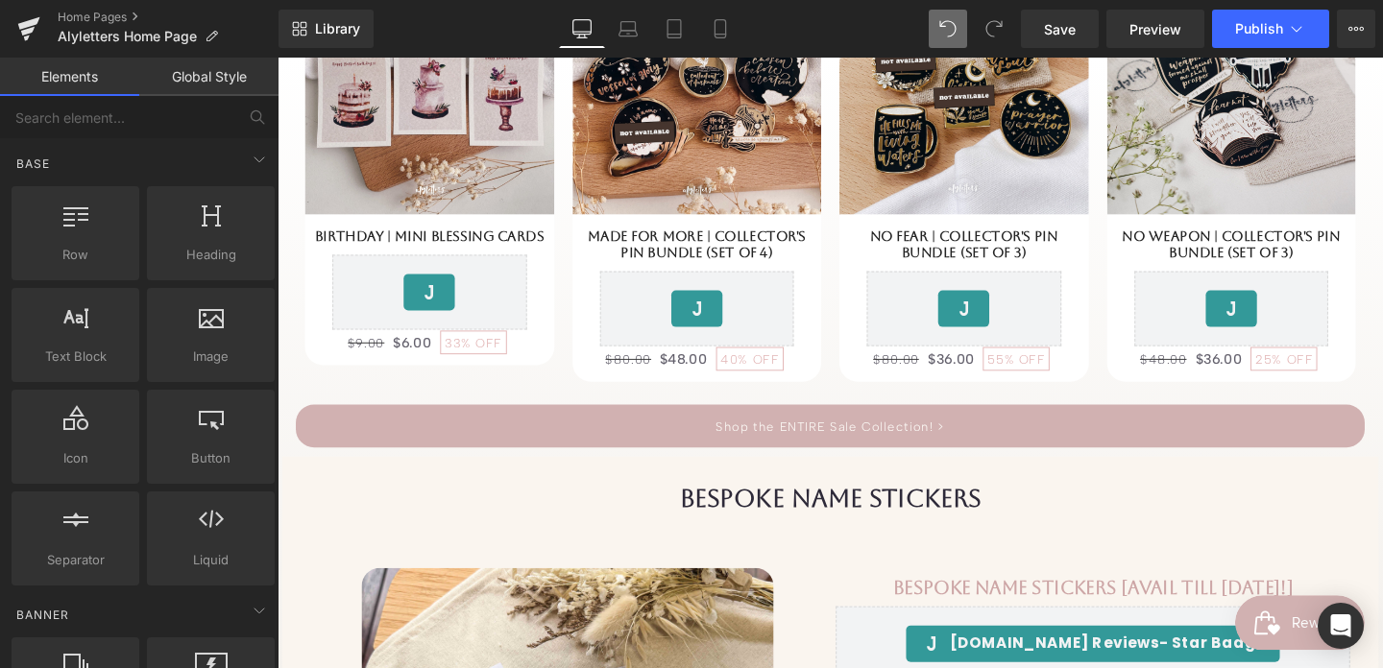
scroll to position [11015, 0]
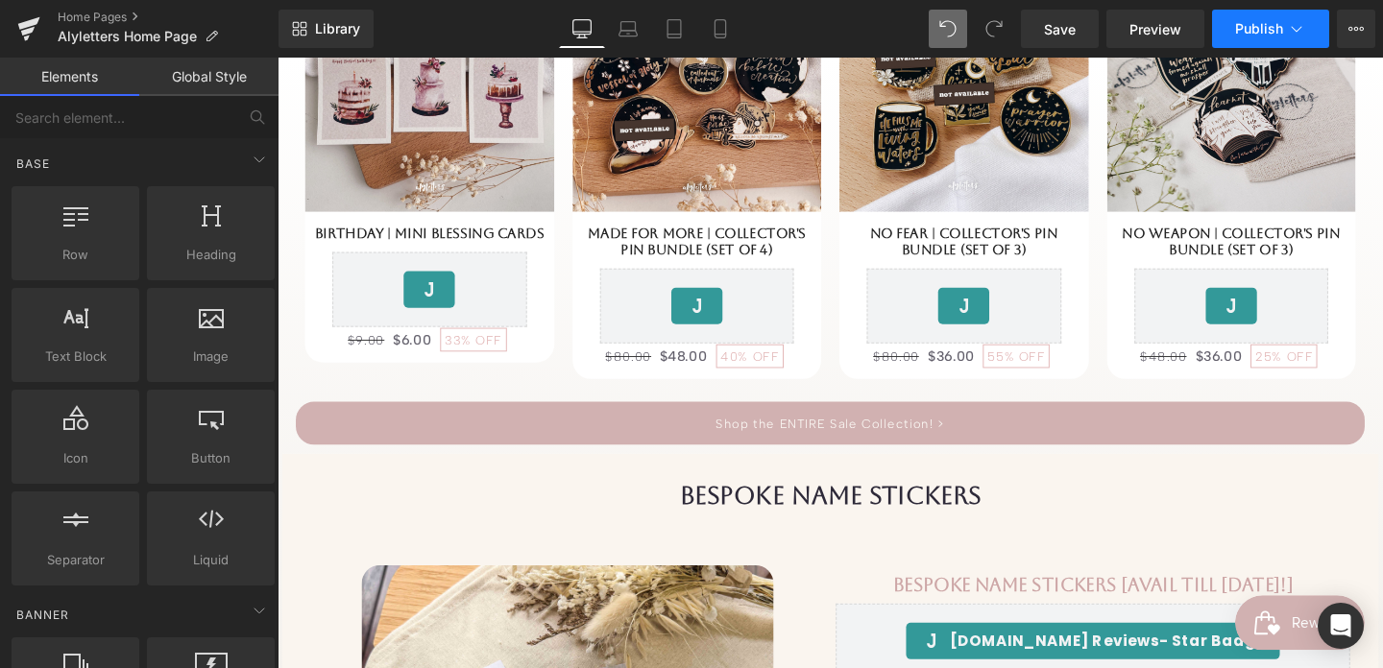
click at [1276, 33] on span "Publish" at bounding box center [1259, 28] width 48 height 15
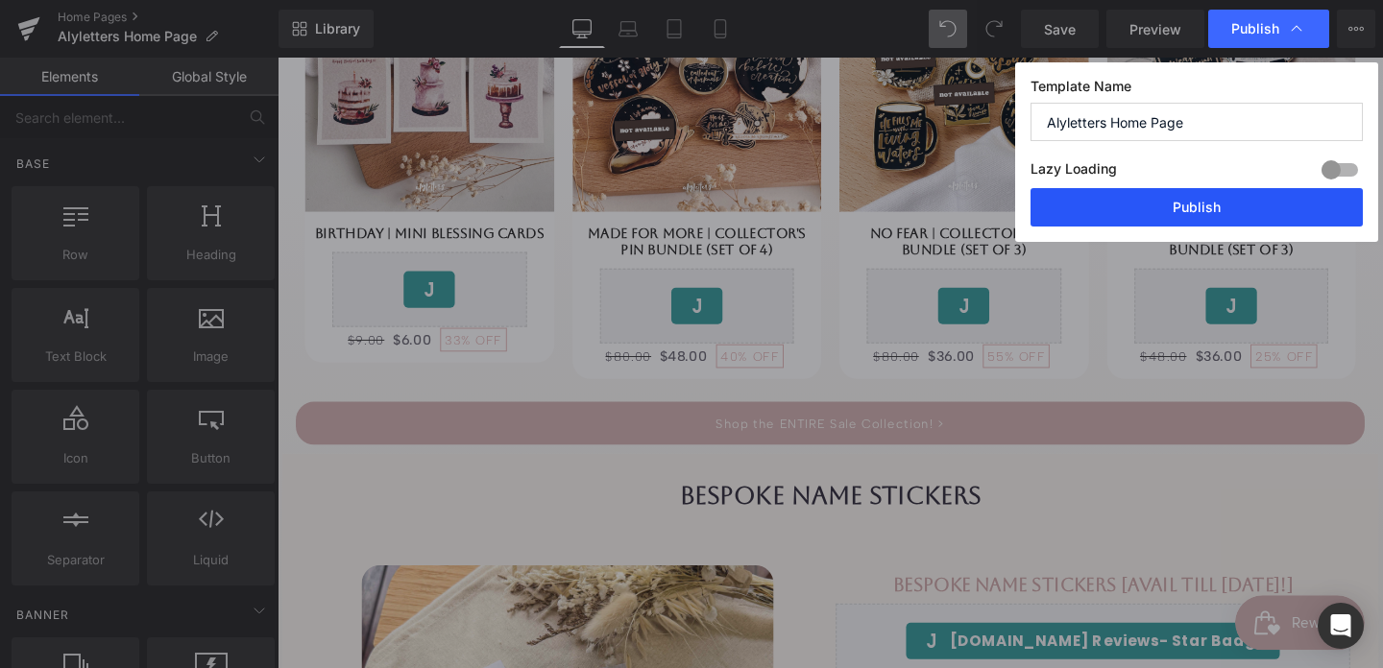
click at [1244, 195] on button "Publish" at bounding box center [1196, 207] width 332 height 38
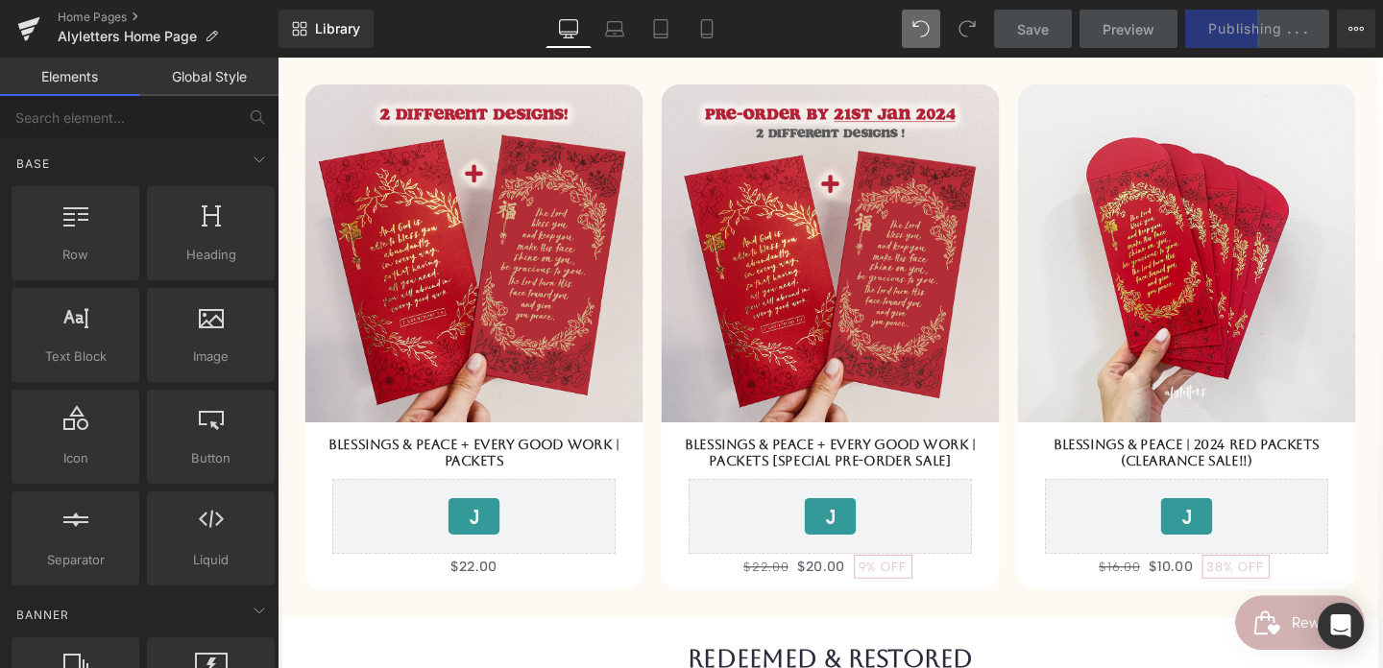
scroll to position [0, 0]
